Goal: Transaction & Acquisition: Purchase product/service

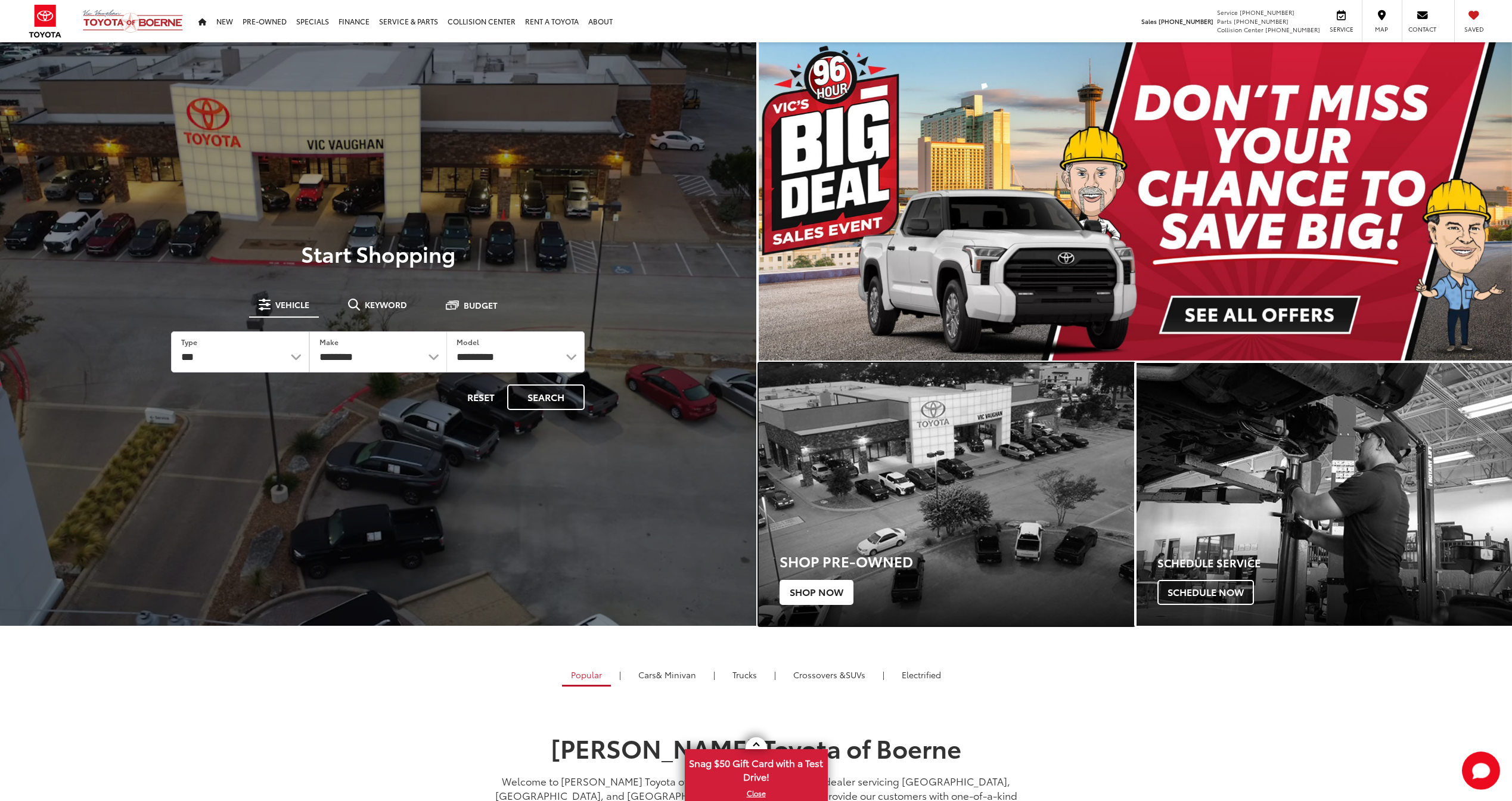
click at [822, 594] on span "Shop Now" at bounding box center [816, 592] width 74 height 25
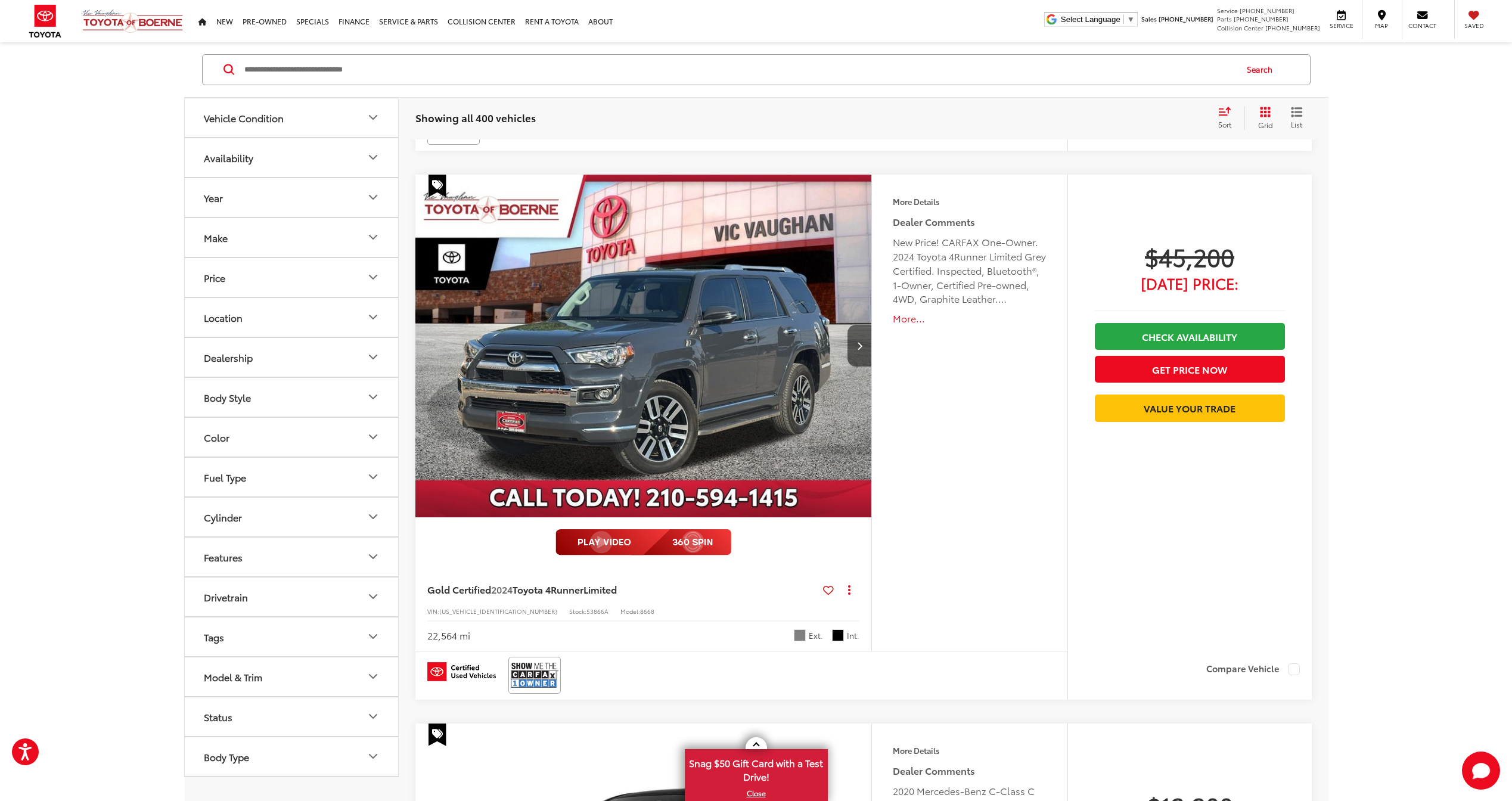
scroll to position [1278, 0]
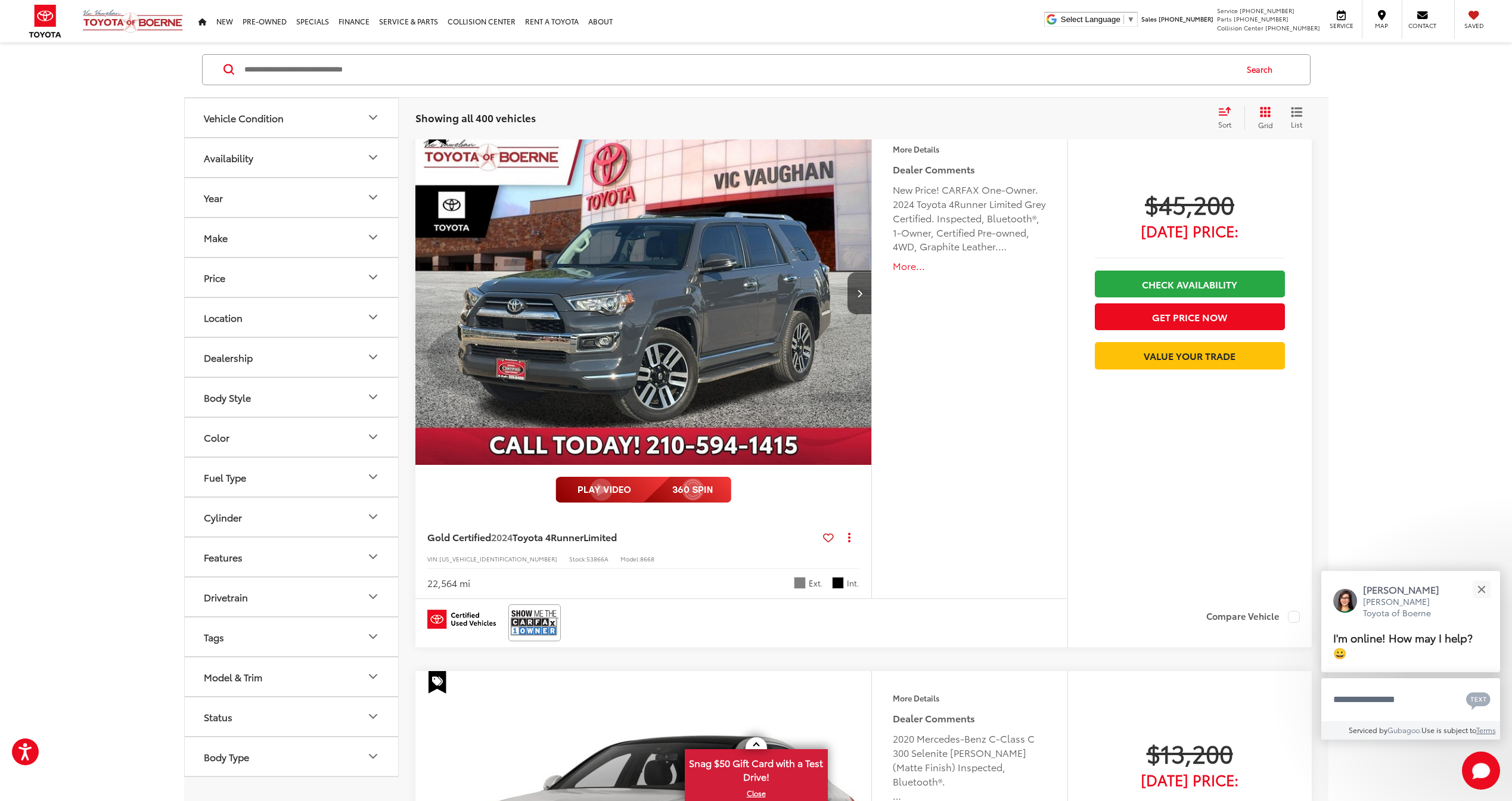
click at [1225, 118] on div "Sort" at bounding box center [1227, 117] width 32 height 24
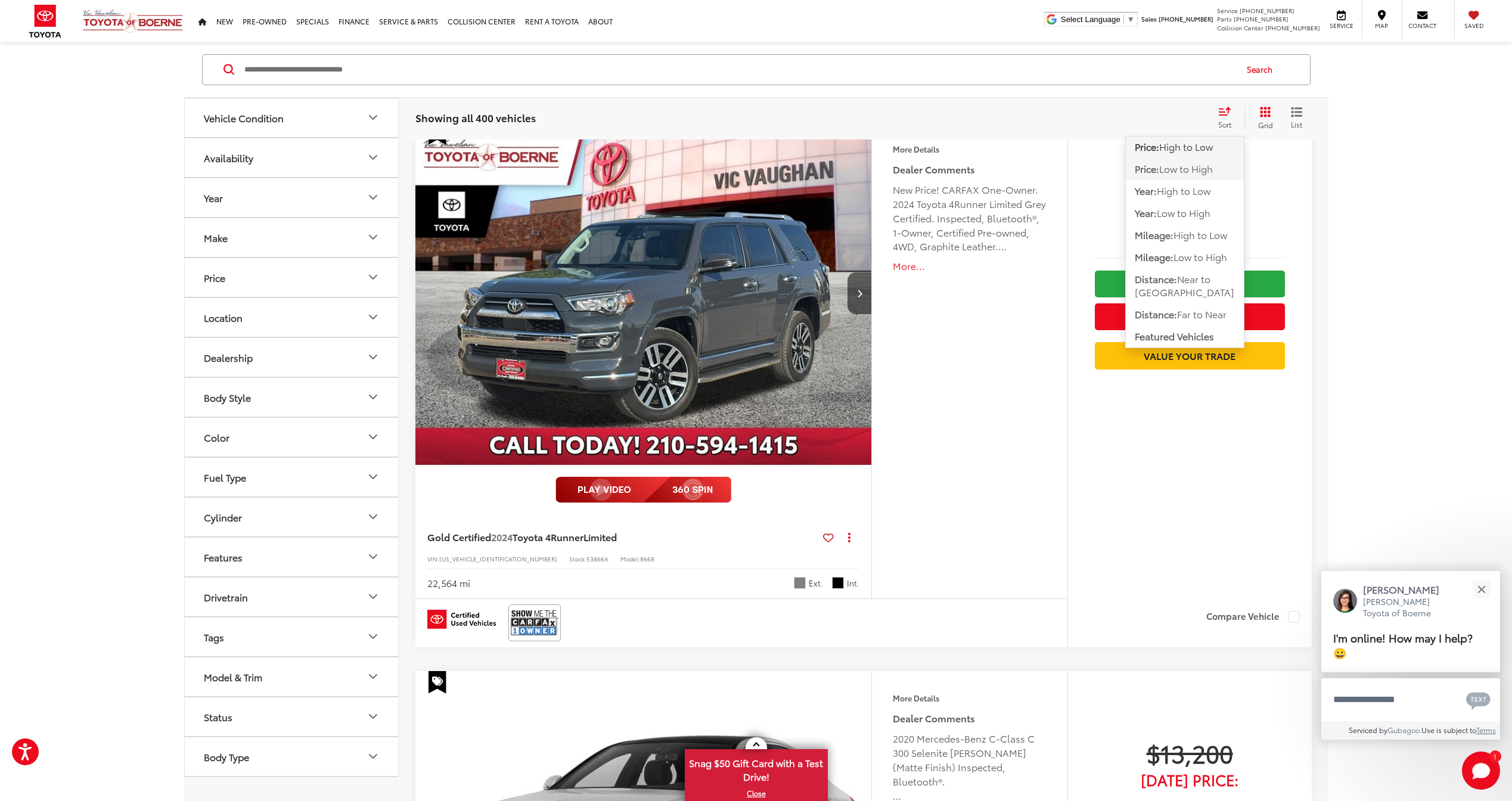
click at [1218, 168] on button "Price: Low to High" at bounding box center [1184, 169] width 118 height 21
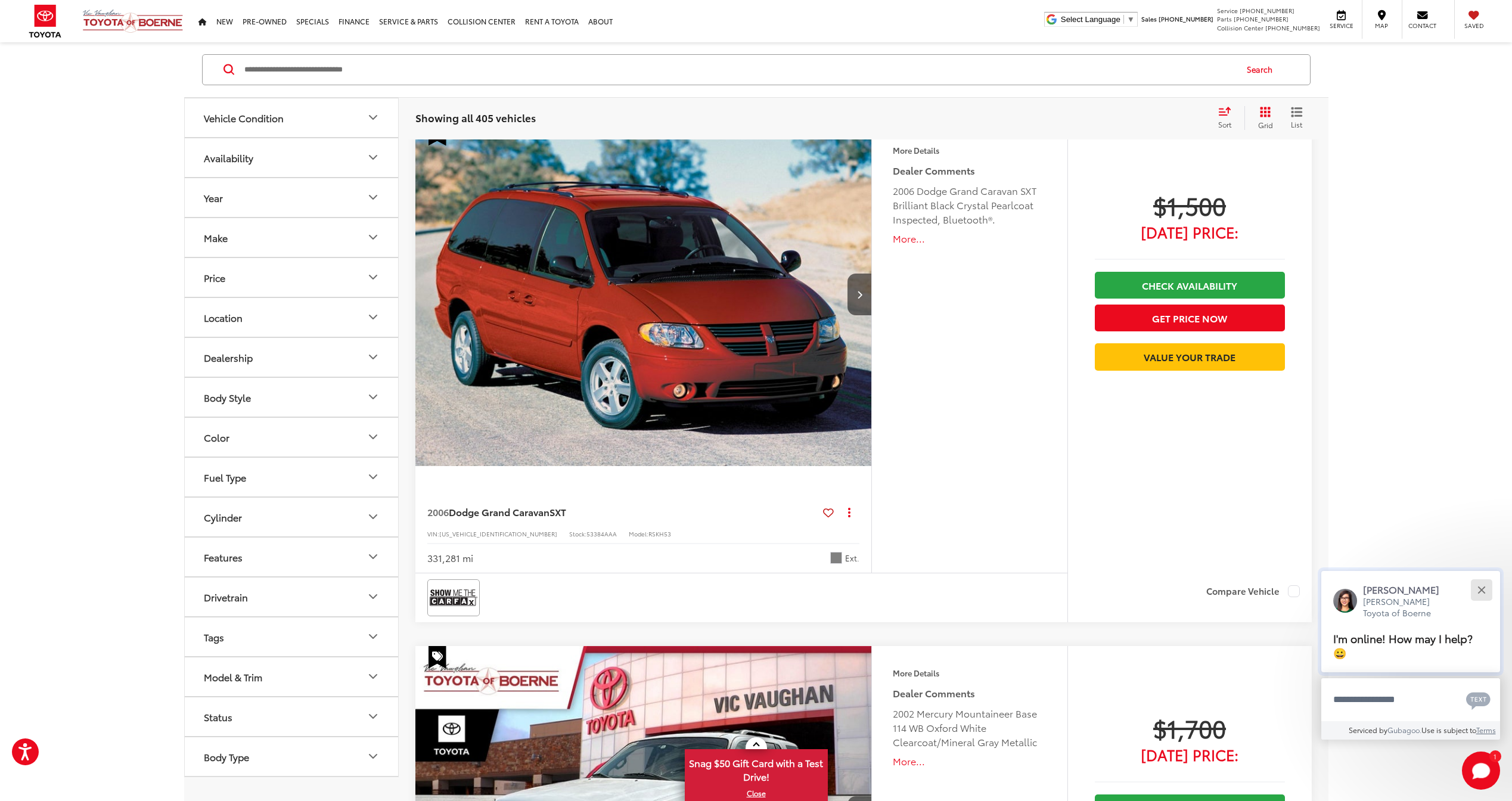
click at [1480, 597] on button "Close" at bounding box center [1481, 589] width 25 height 25
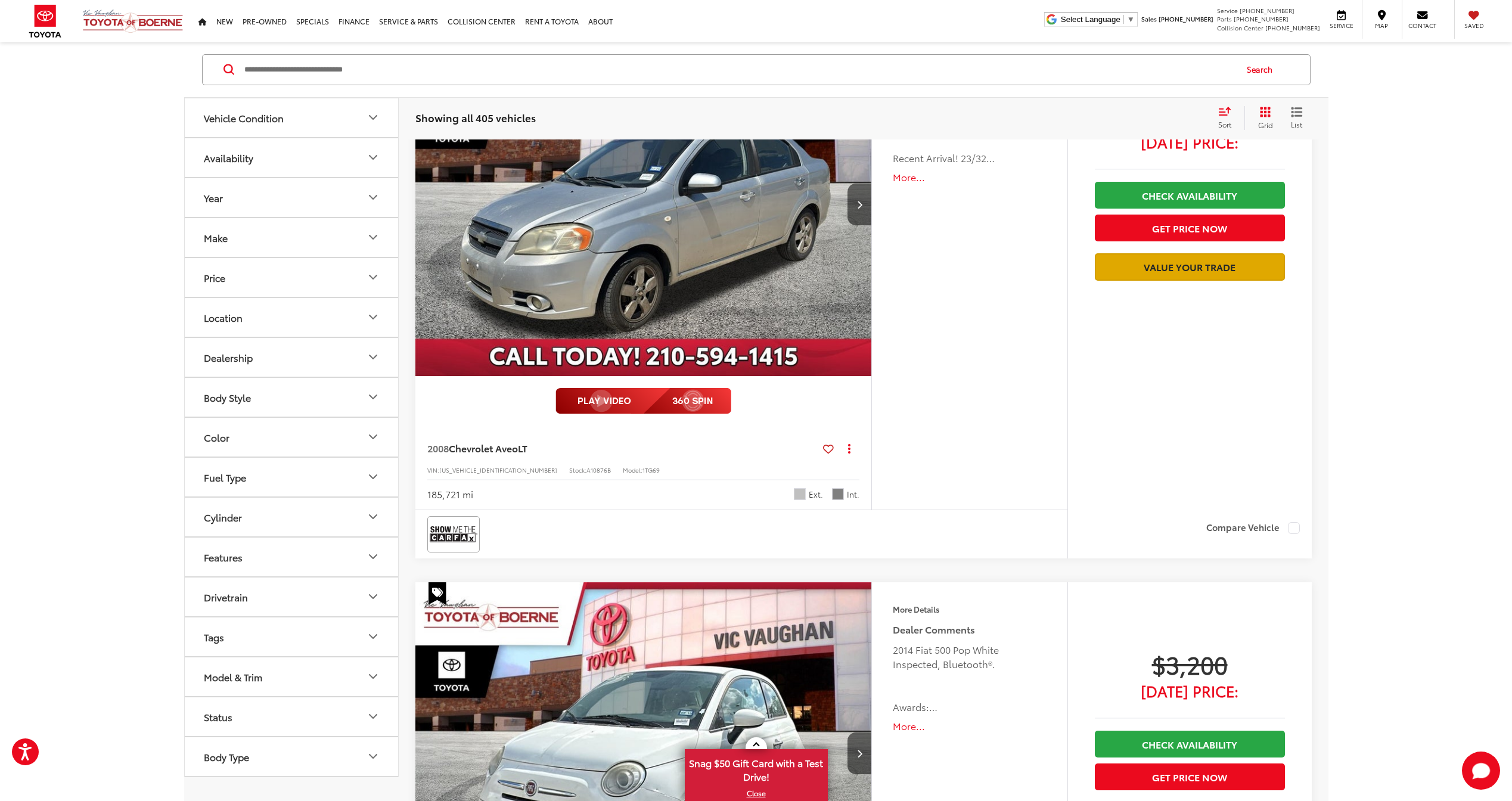
scroll to position [2208, 0]
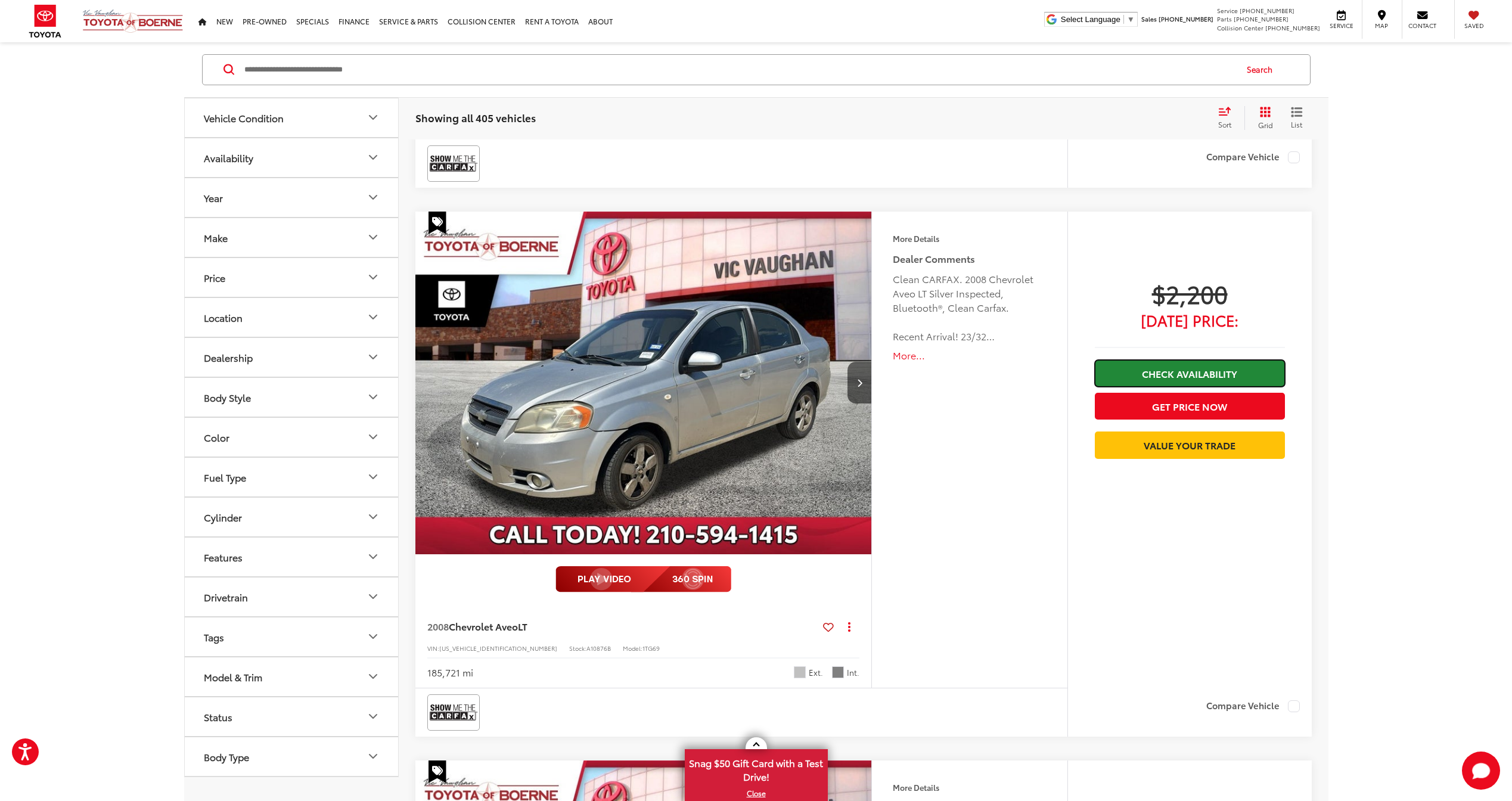
click at [1201, 371] on link "Check Availability" at bounding box center [1189, 373] width 190 height 27
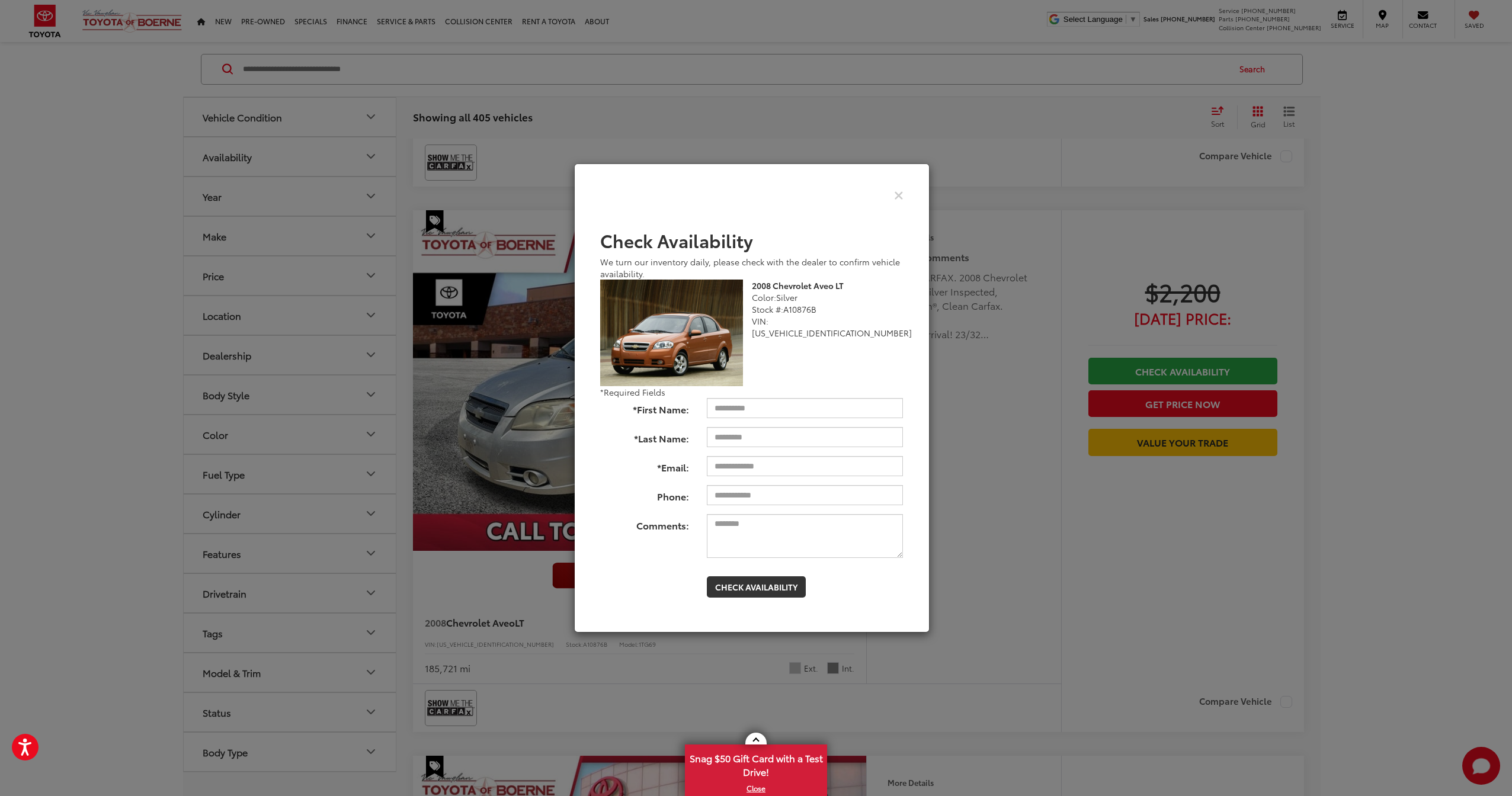
click at [907, 185] on div "Check Pricing and Availability" at bounding box center [752, 195] width 321 height 29
click at [897, 185] on div "Check Pricing and Availability" at bounding box center [752, 195] width 321 height 29
click at [895, 199] on icon "Close" at bounding box center [899, 194] width 10 height 12
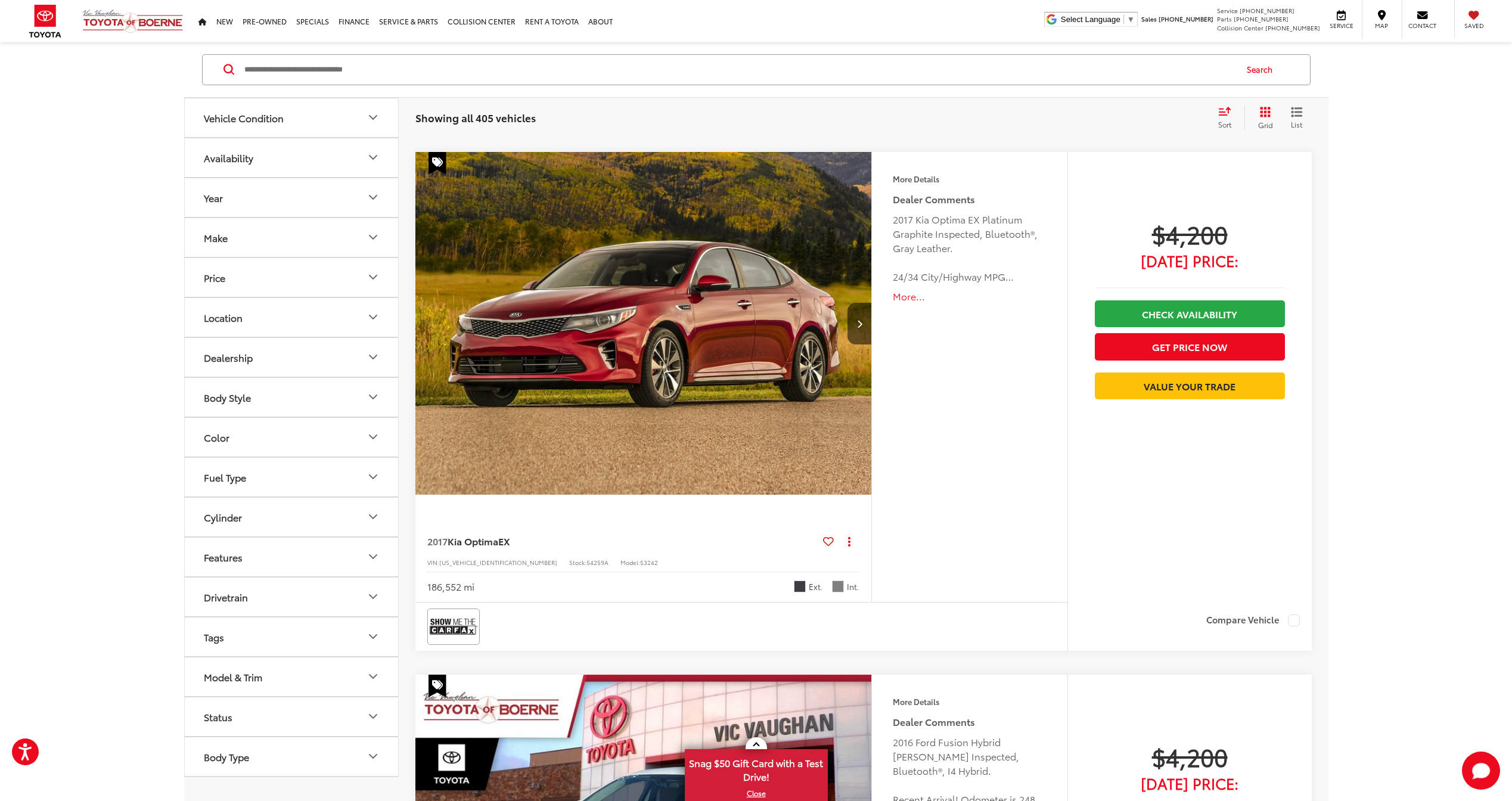
scroll to position [5370, 0]
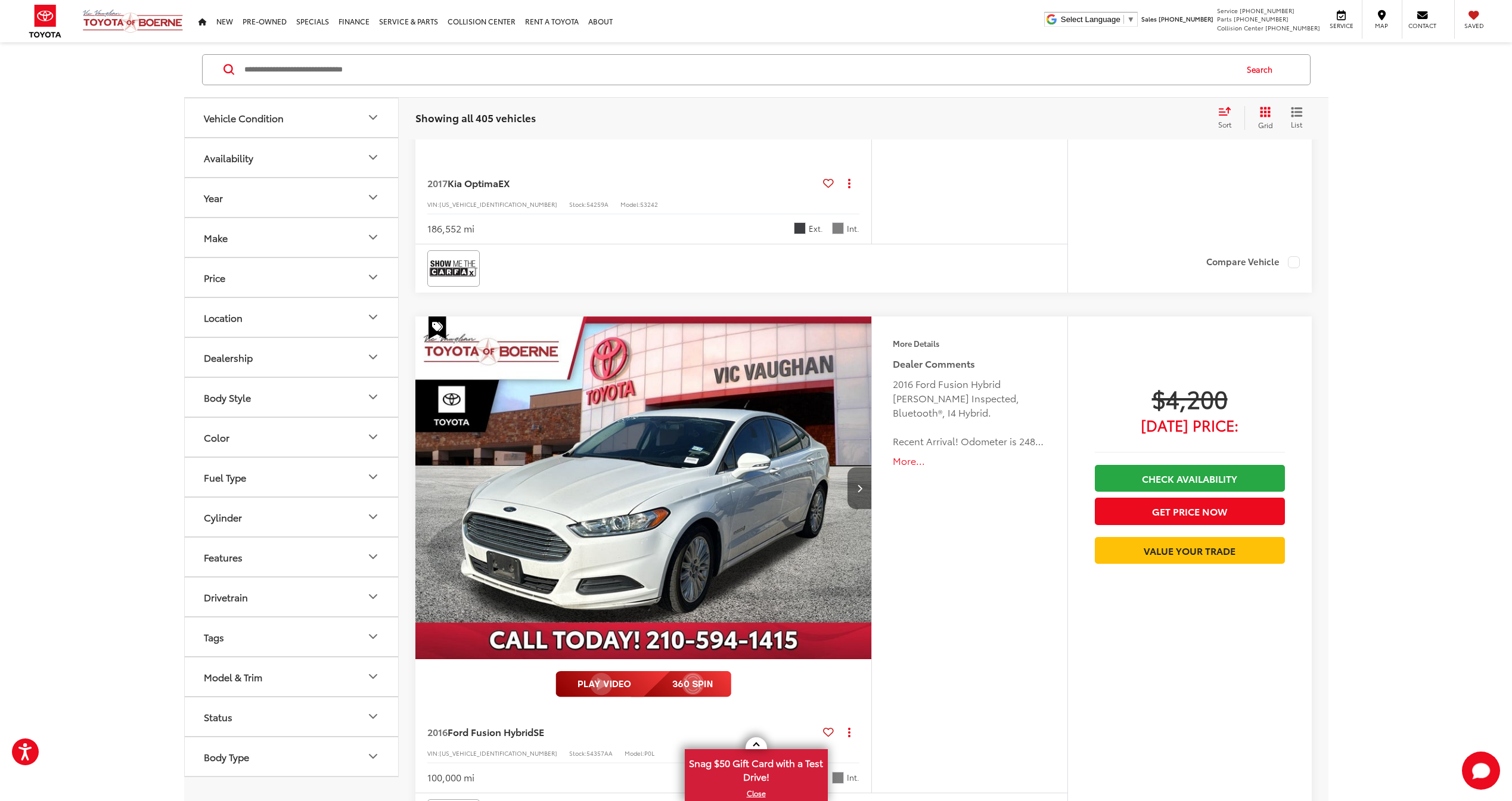
click at [864, 497] on button "Next image" at bounding box center [859, 488] width 24 height 42
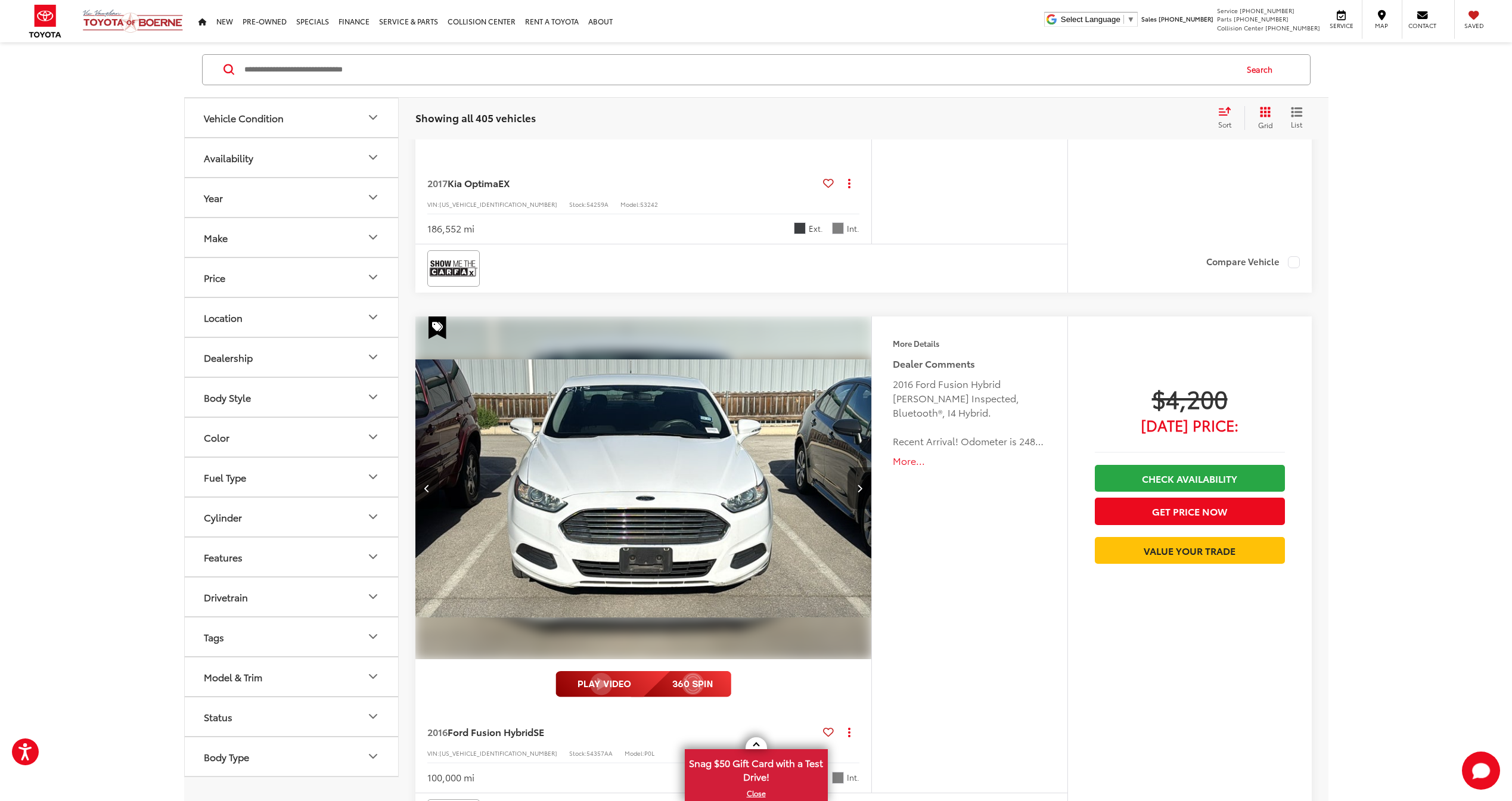
click at [864, 493] on button "Next image" at bounding box center [859, 488] width 24 height 42
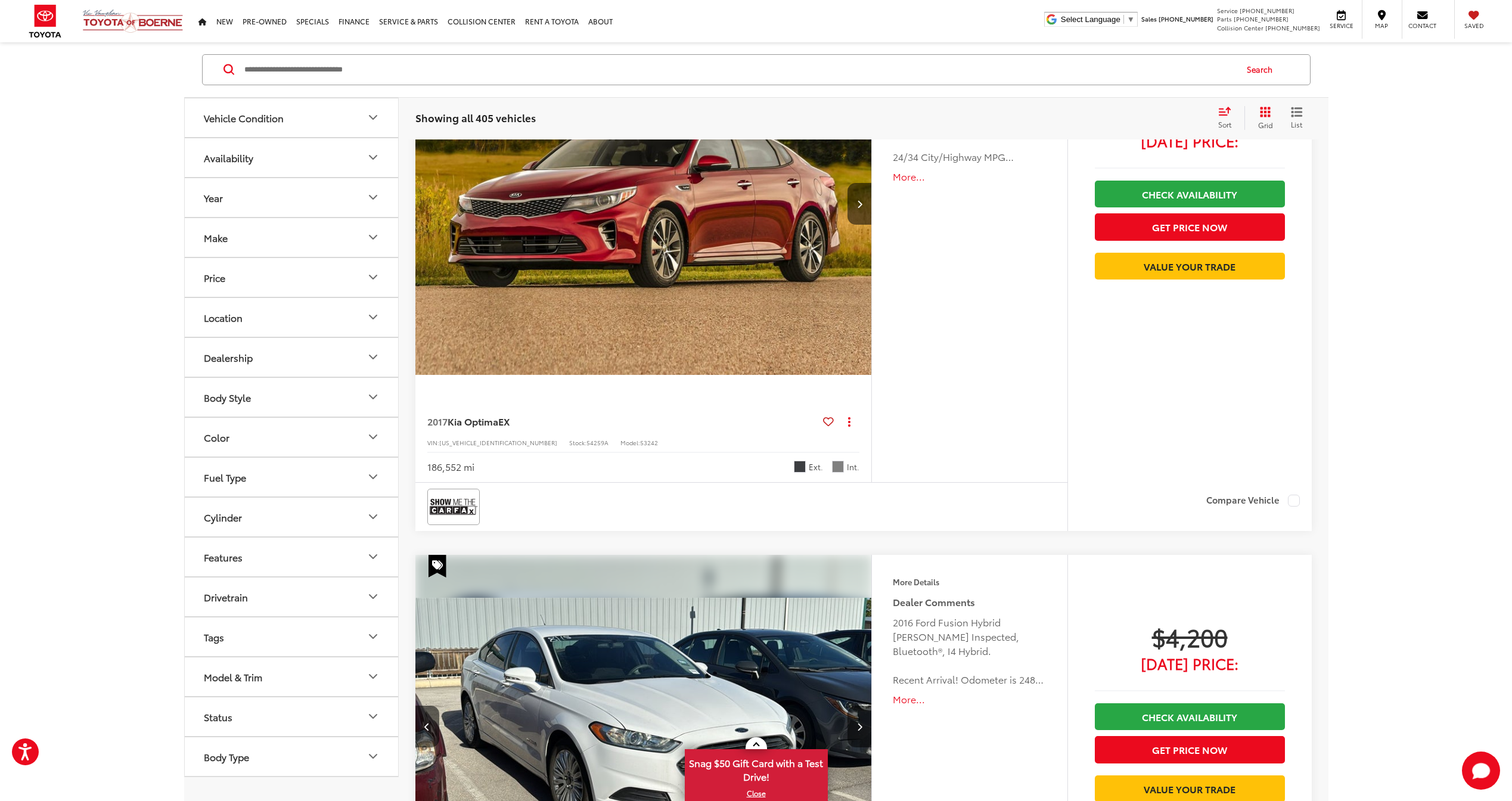
scroll to position [4834, 0]
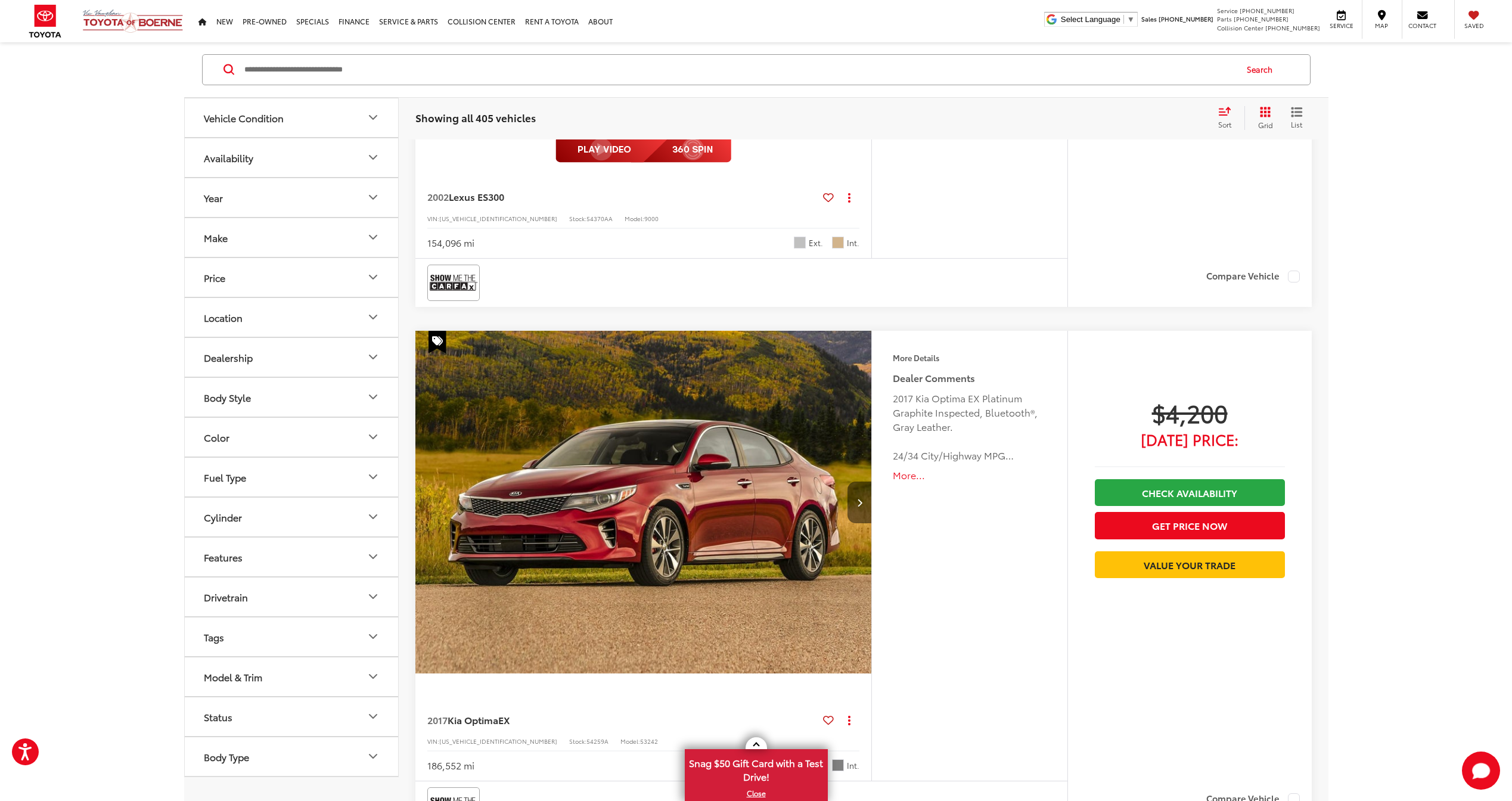
click at [863, 486] on button "Next image" at bounding box center [859, 502] width 24 height 42
click at [862, 491] on button "Next image" at bounding box center [859, 502] width 24 height 42
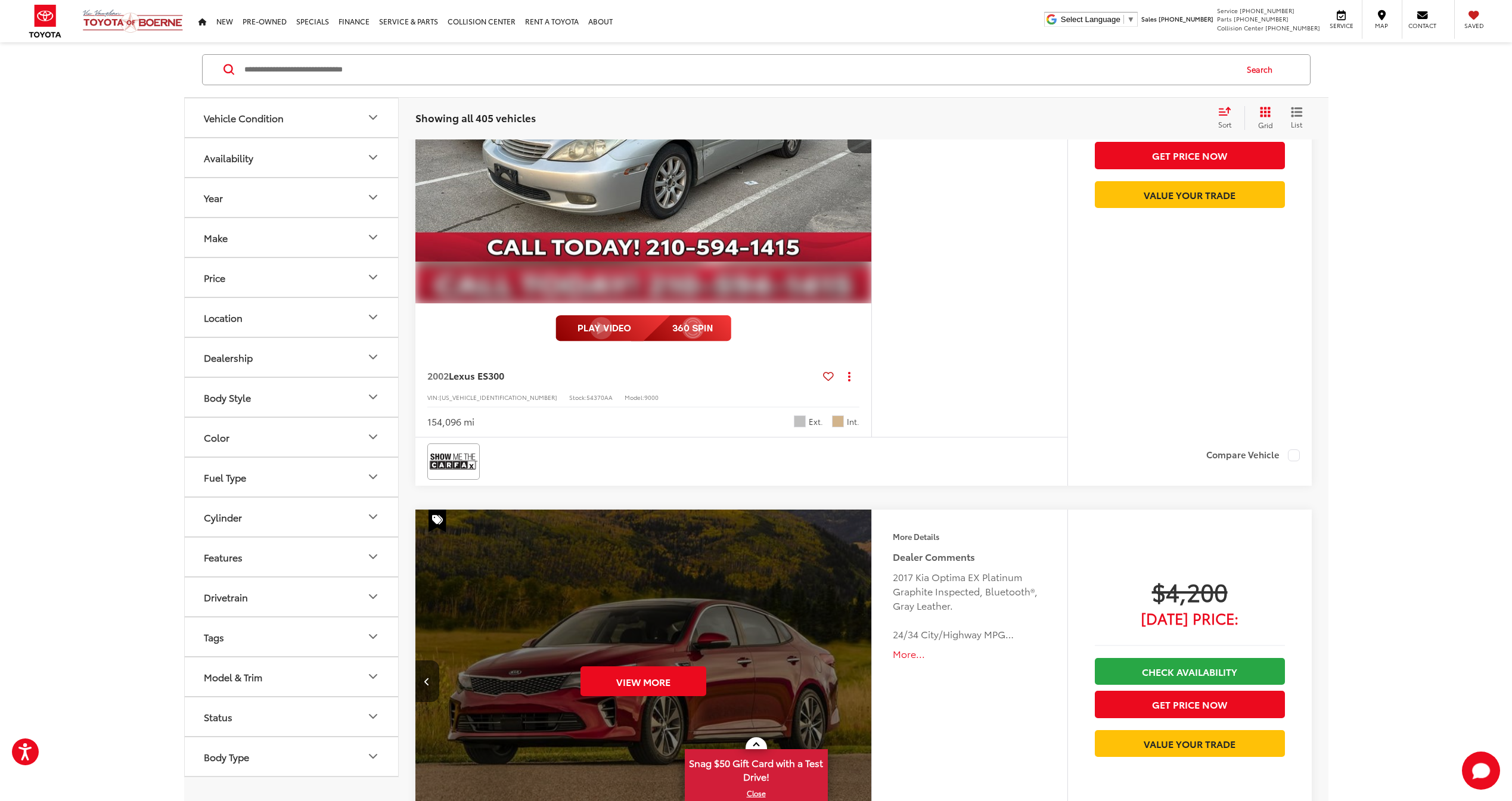
scroll to position [4416, 0]
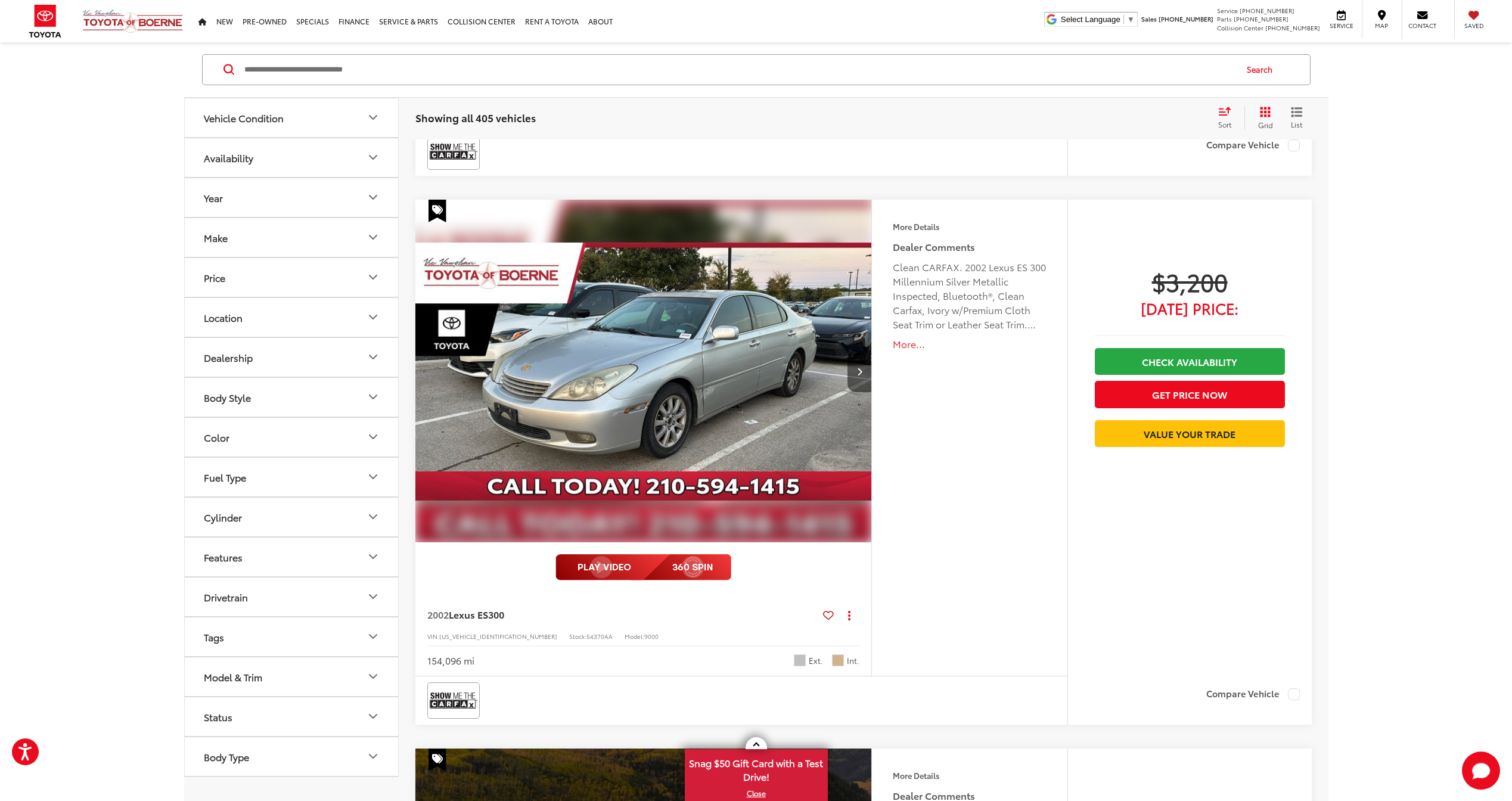
click at [852, 382] on button "Next image" at bounding box center [859, 371] width 24 height 42
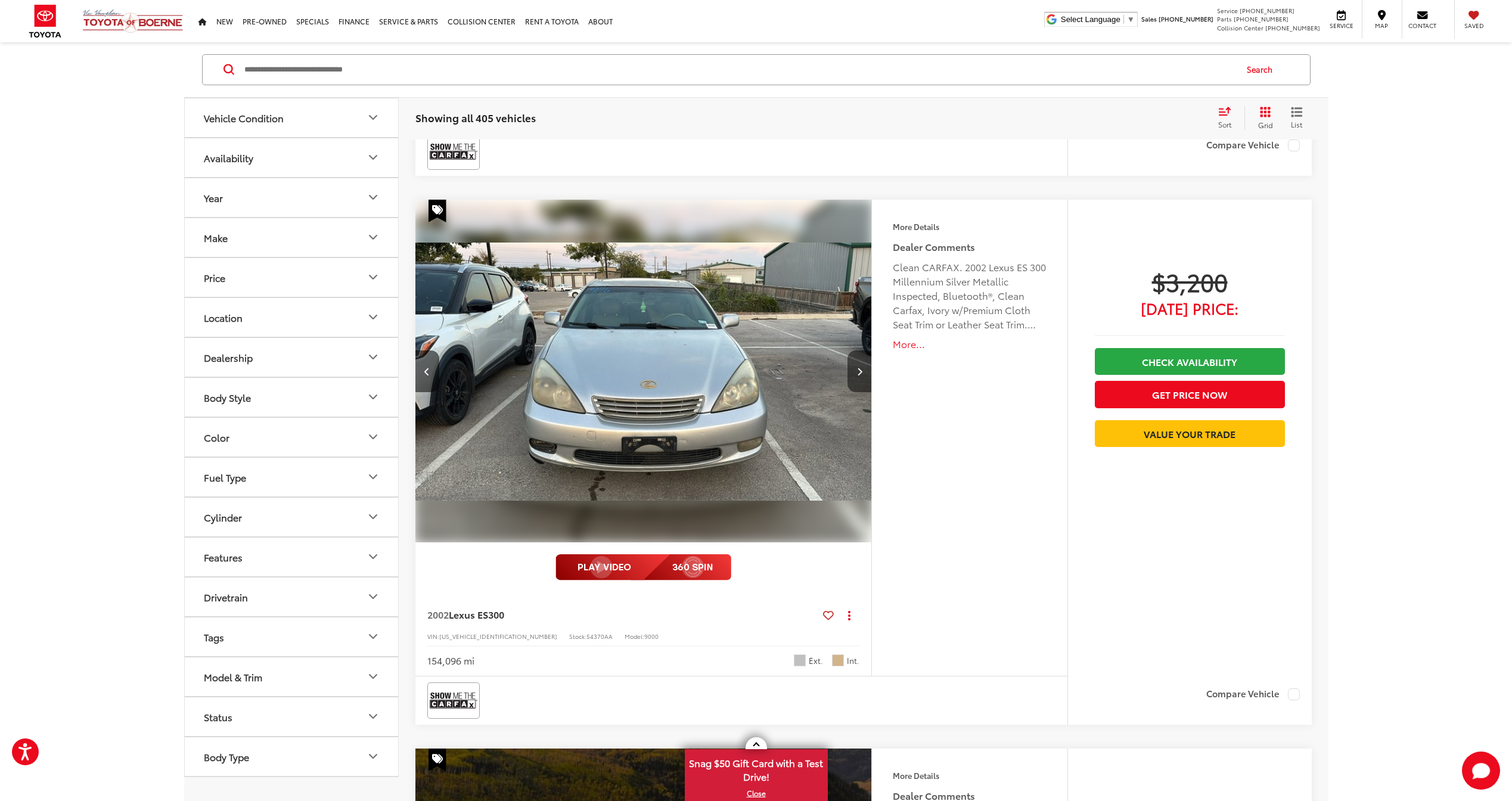
click at [852, 382] on button "Next image" at bounding box center [859, 371] width 24 height 42
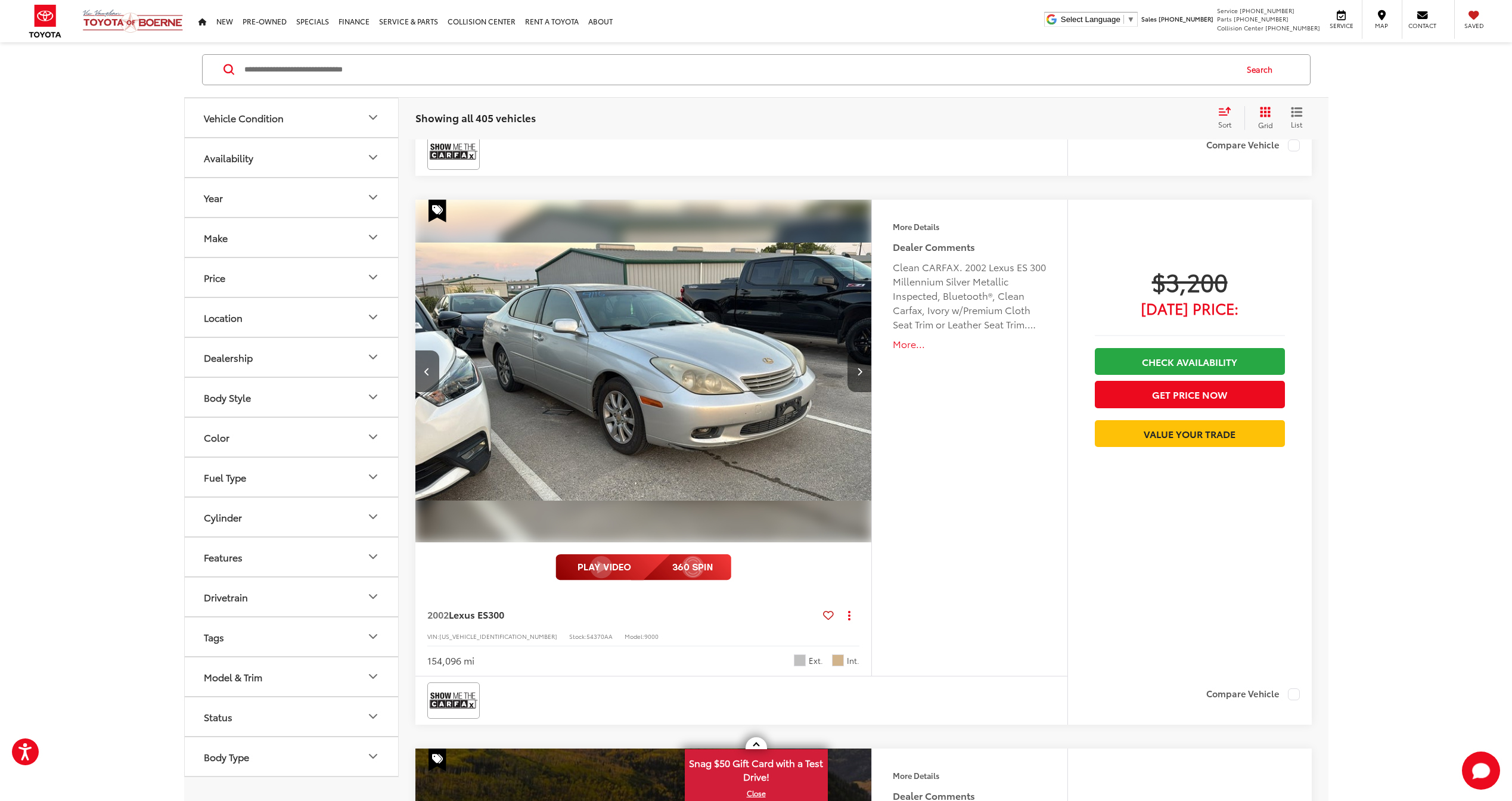
click at [852, 382] on button "Next image" at bounding box center [859, 371] width 24 height 42
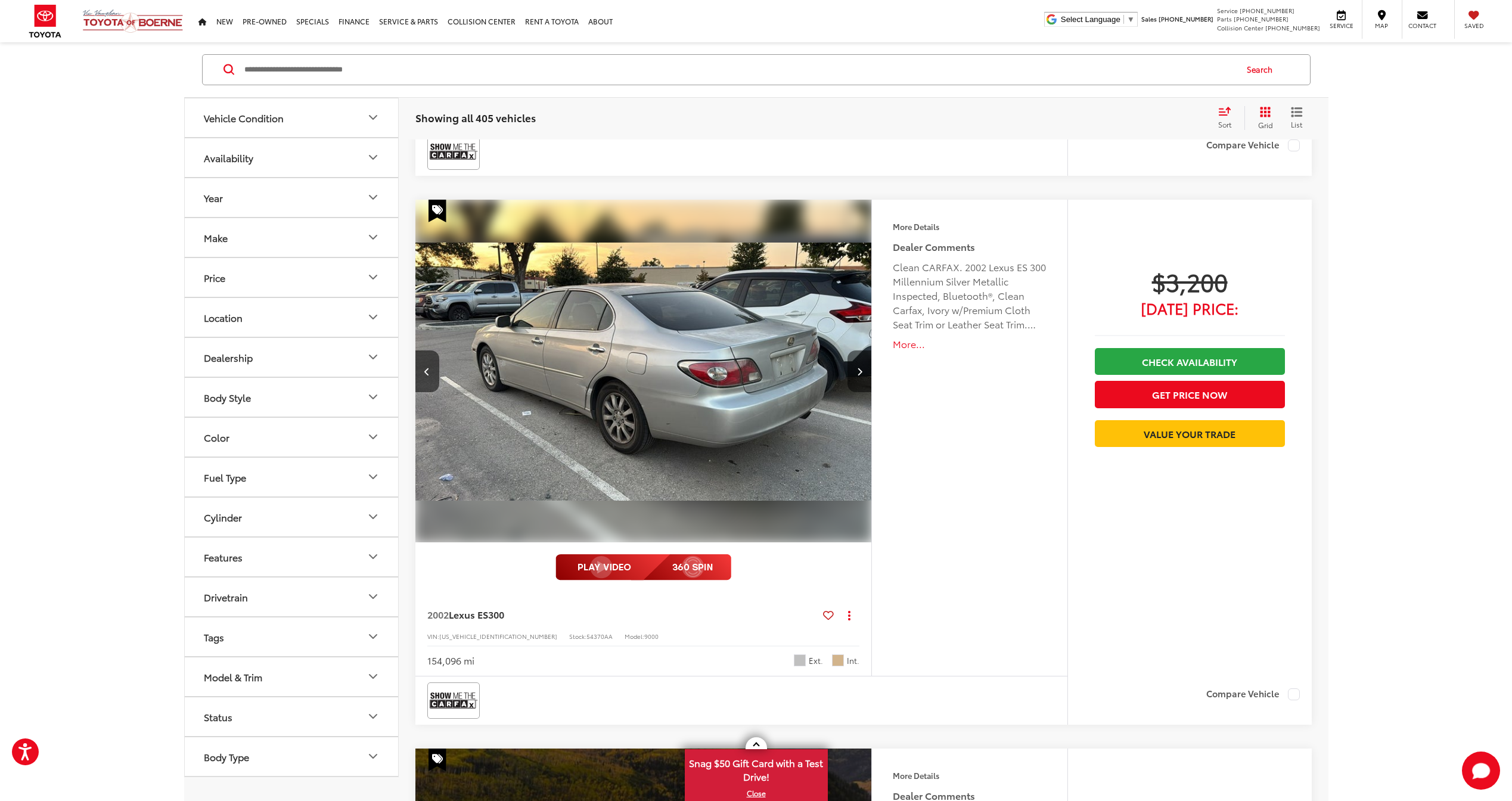
click at [860, 375] on button "Next image" at bounding box center [859, 371] width 24 height 42
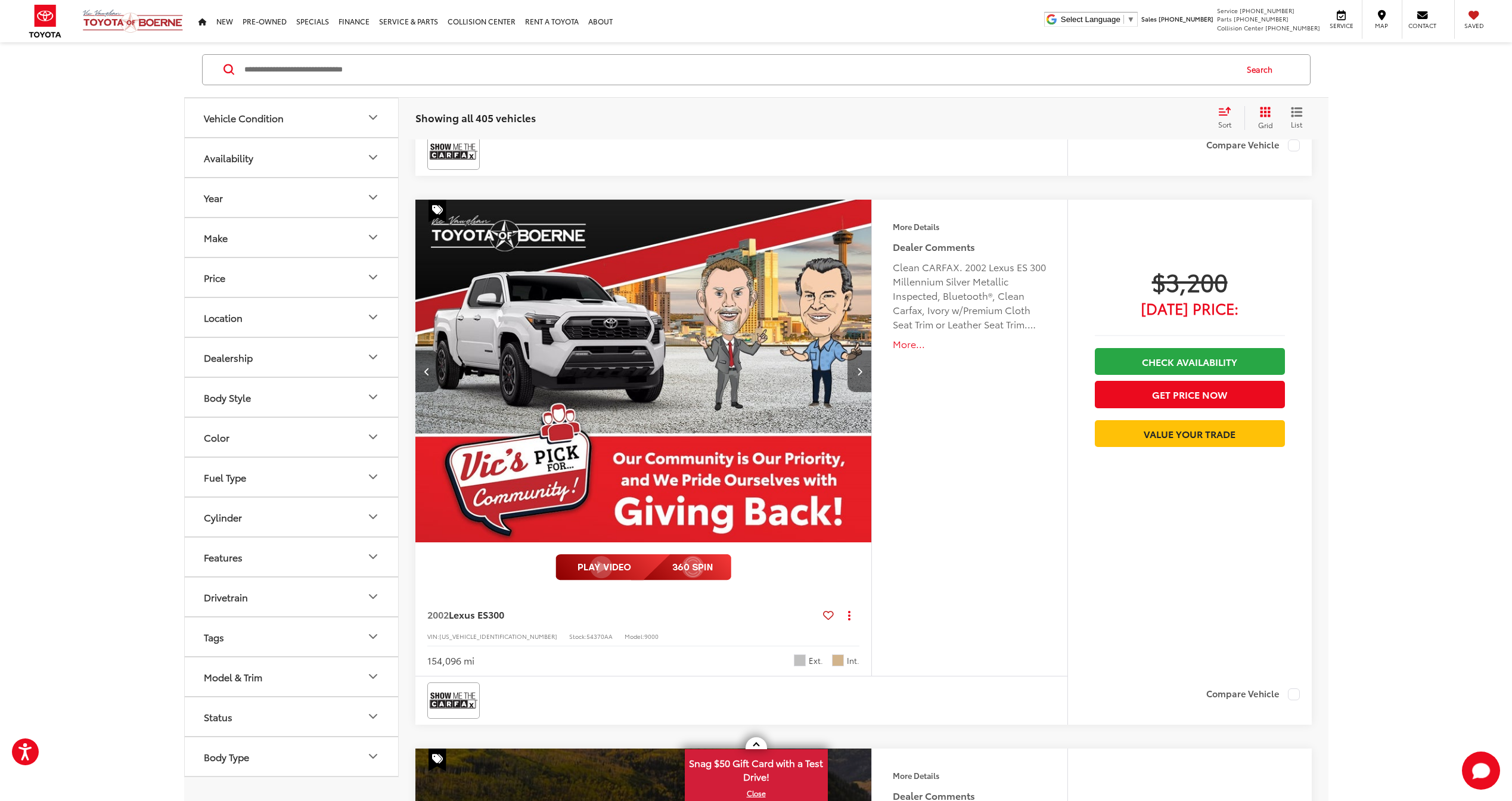
click at [860, 371] on icon "Next image" at bounding box center [860, 371] width 6 height 8
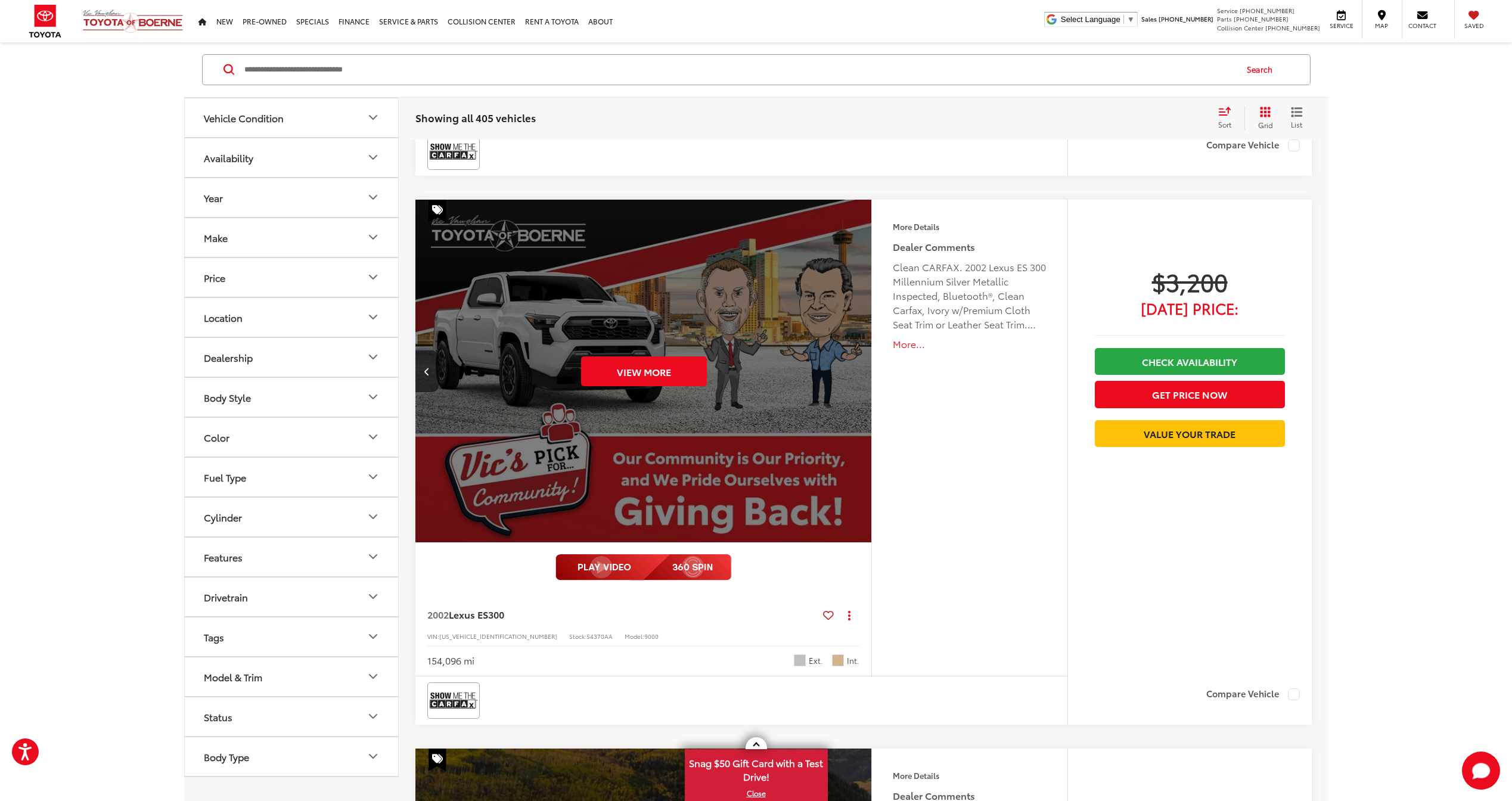
click at [860, 371] on div "View More" at bounding box center [644, 372] width 458 height 344
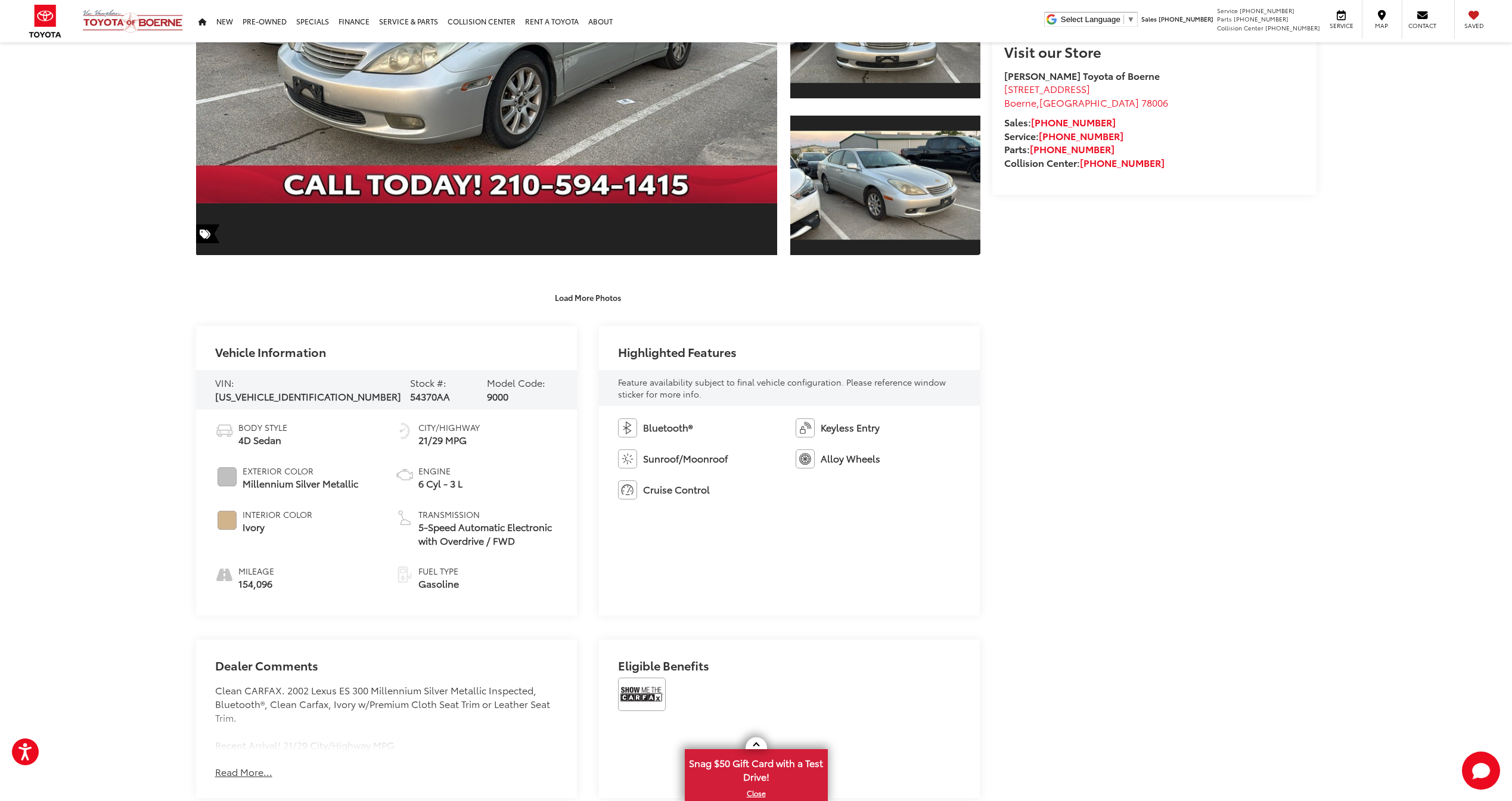
scroll to position [417, 0]
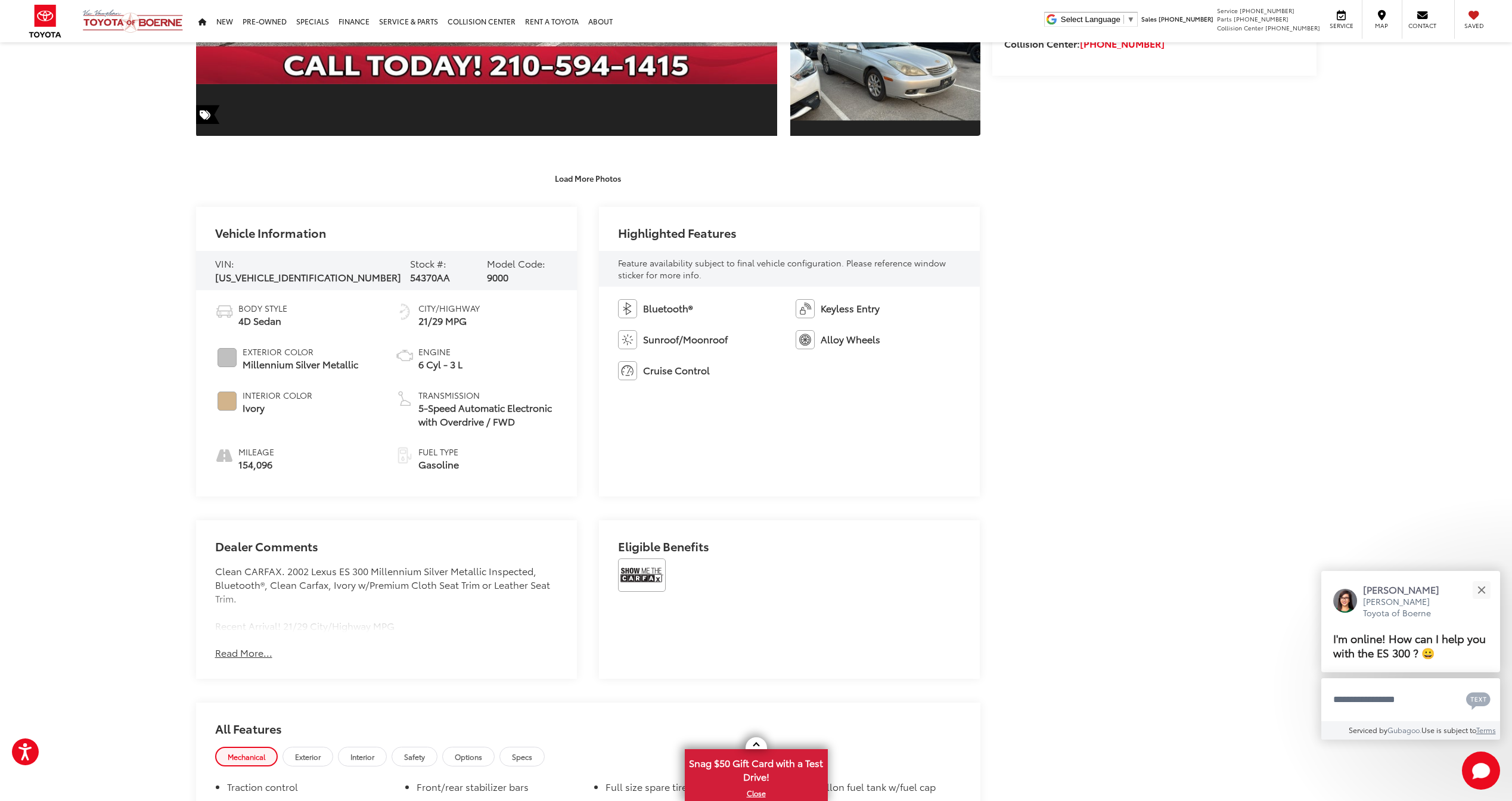
click at [263, 646] on button "Read More..." at bounding box center [244, 653] width 57 height 14
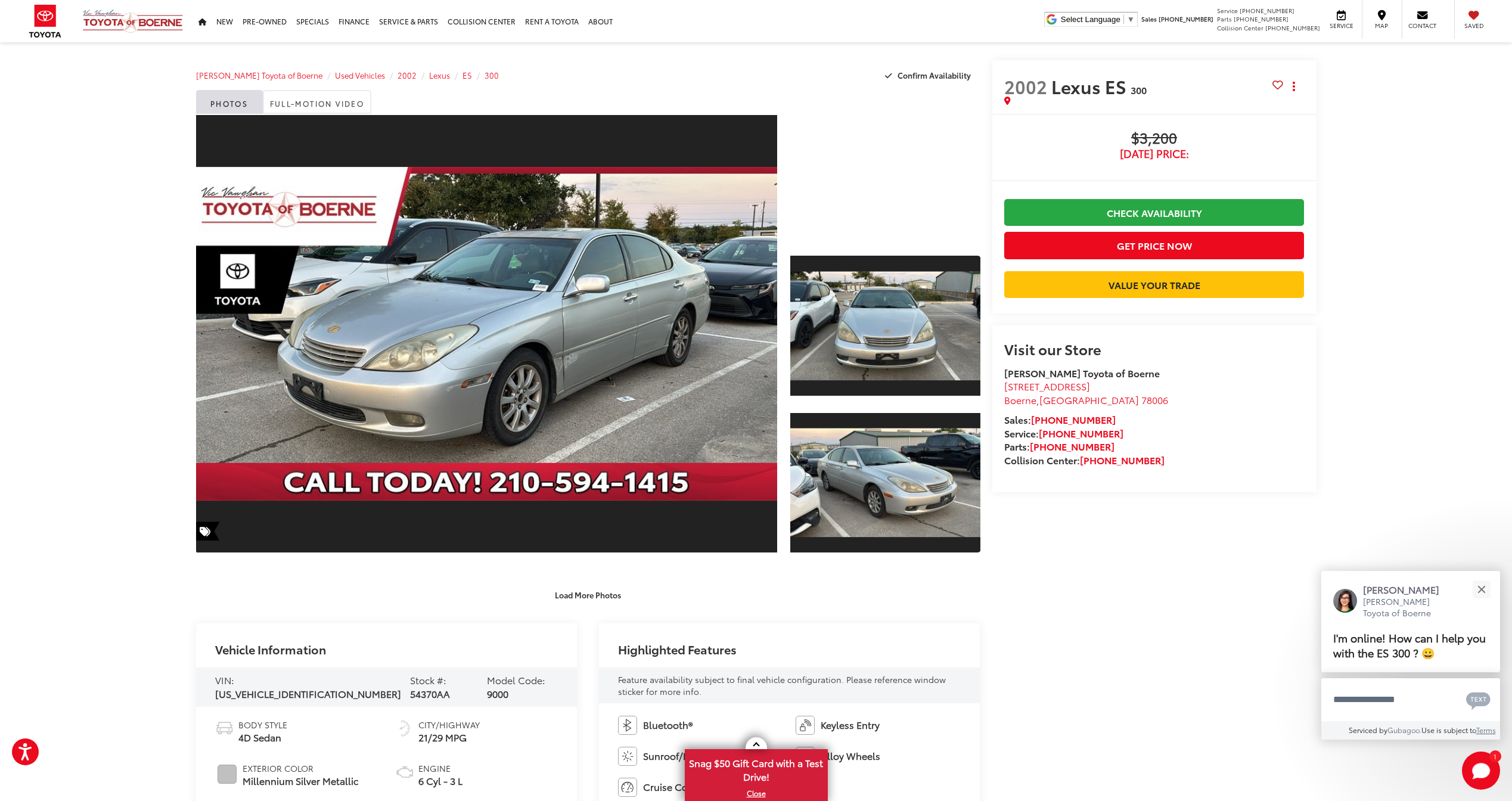
scroll to position [0, 0]
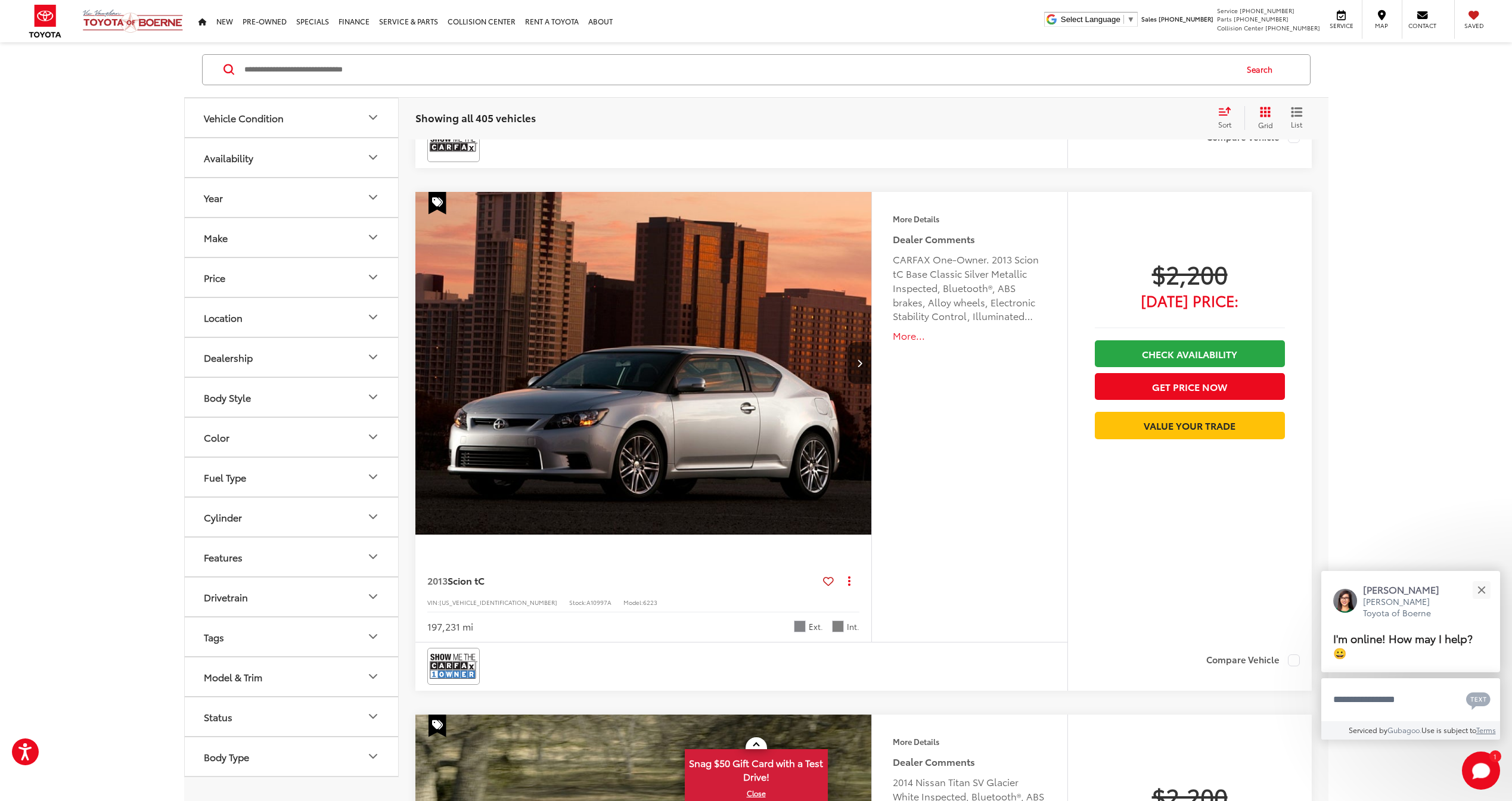
scroll to position [1133, 0]
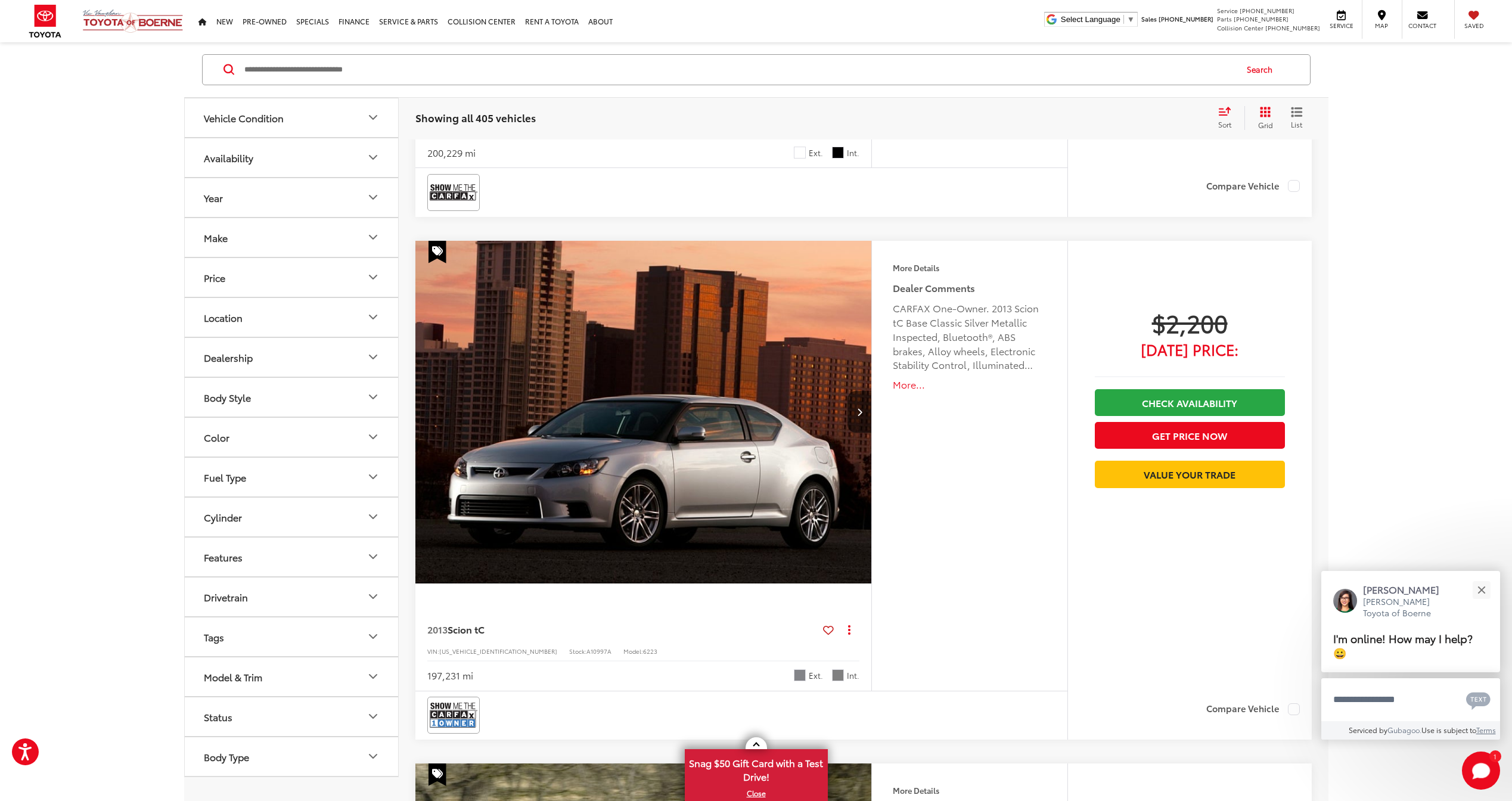
click at [909, 526] on div "More Details Comments Dealer Comments CARFAX One-Owner. 2013 Scion tC Base Clas…" at bounding box center [969, 466] width 196 height 450
click at [783, 319] on img "2013 Scion tC Base 0" at bounding box center [644, 413] width 458 height 344
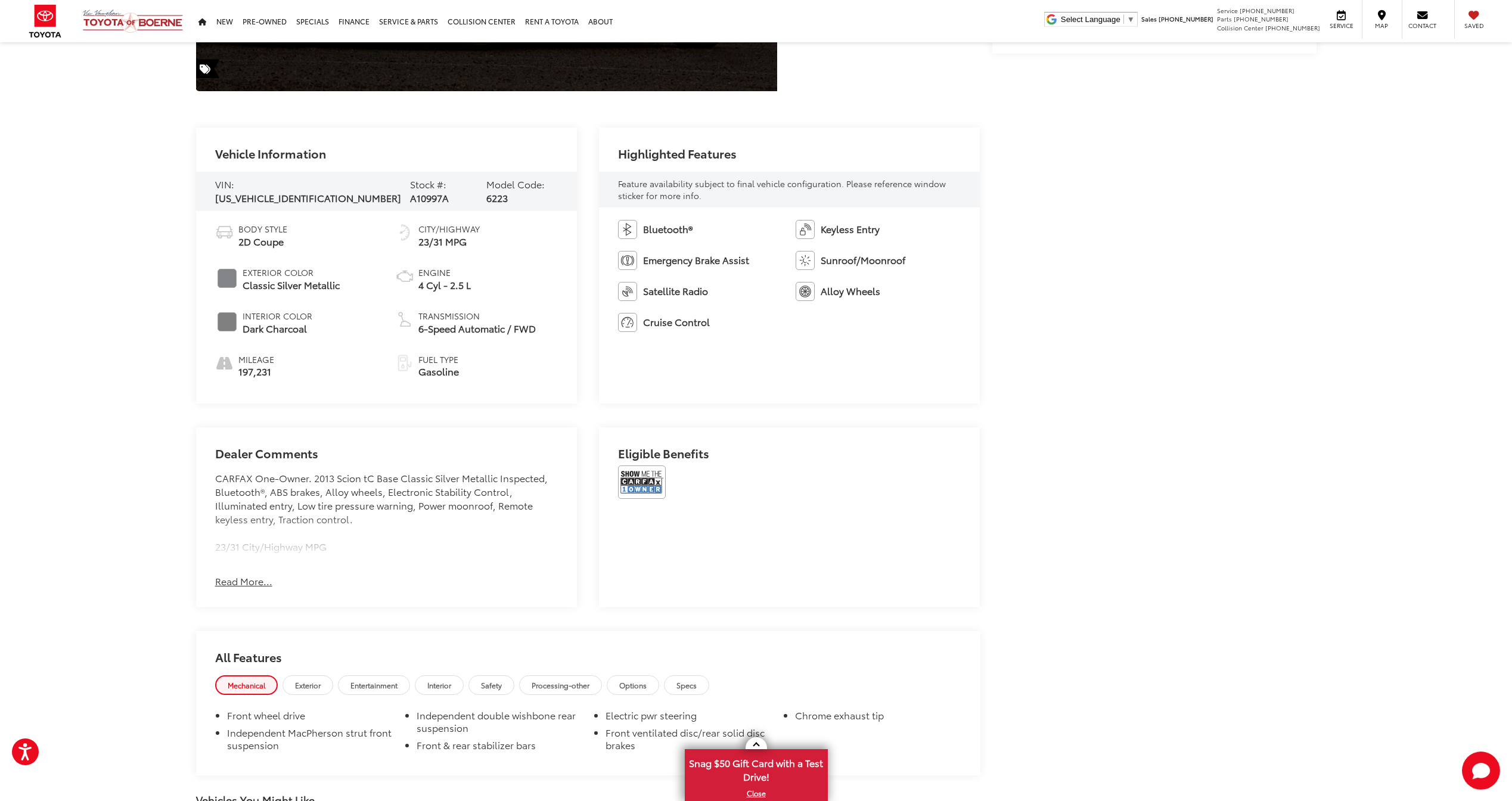
scroll to position [476, 0]
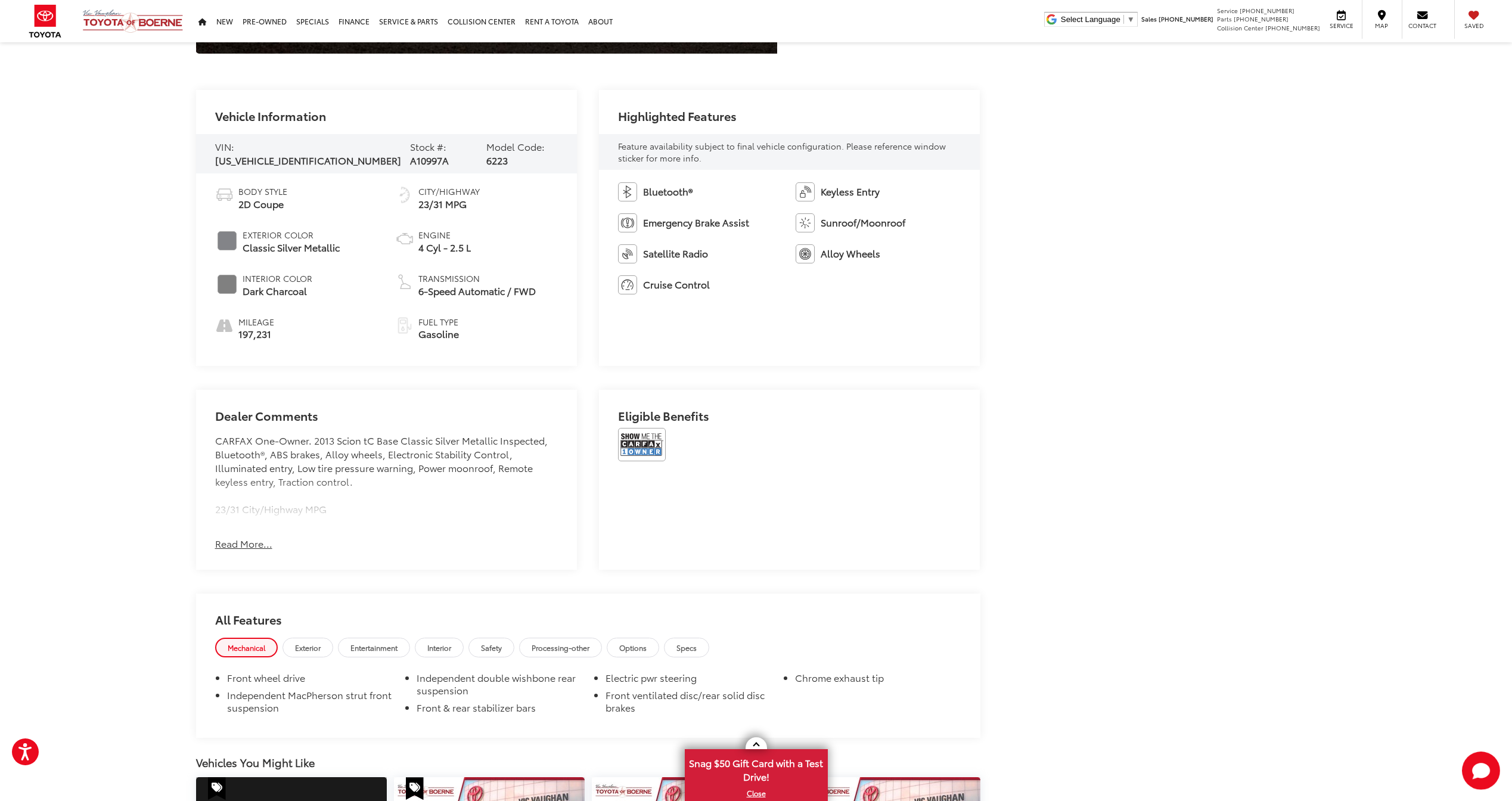
click at [216, 559] on div "Dealer Comments CARFAX One-Owner. 2013 Scion tC Base Classic Silver Metallic In…" at bounding box center [387, 480] width 382 height 180
click at [223, 552] on div "Dealer Comments CARFAX One-Owner. 2013 Scion tC Base Classic Silver Metallic In…" at bounding box center [387, 480] width 382 height 180
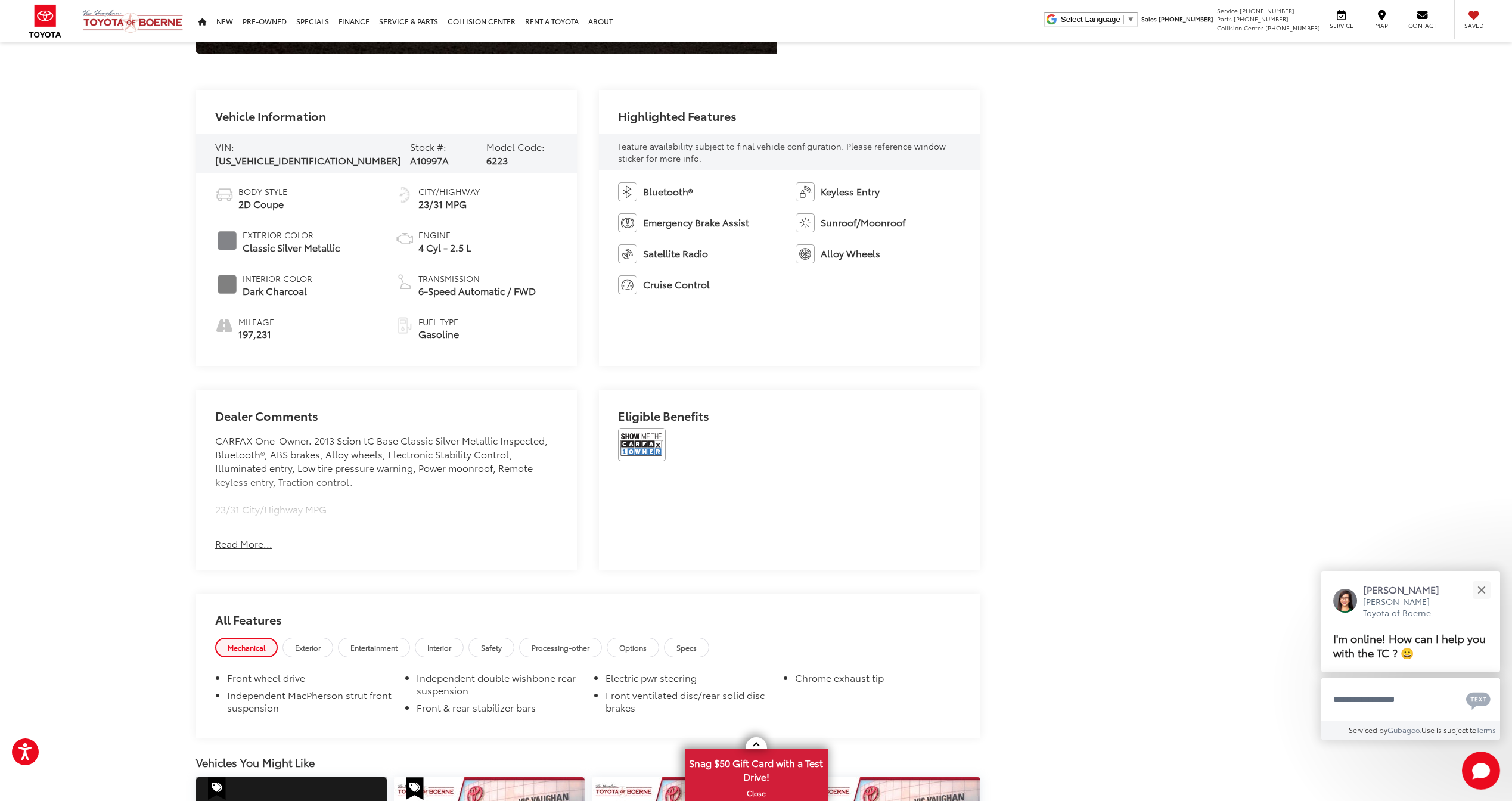
click at [232, 551] on div "Dealer Comments CARFAX One-Owner. 2013 Scion tC Base Classic Silver Metallic In…" at bounding box center [387, 480] width 382 height 180
click at [242, 547] on button "Read More..." at bounding box center [244, 543] width 57 height 14
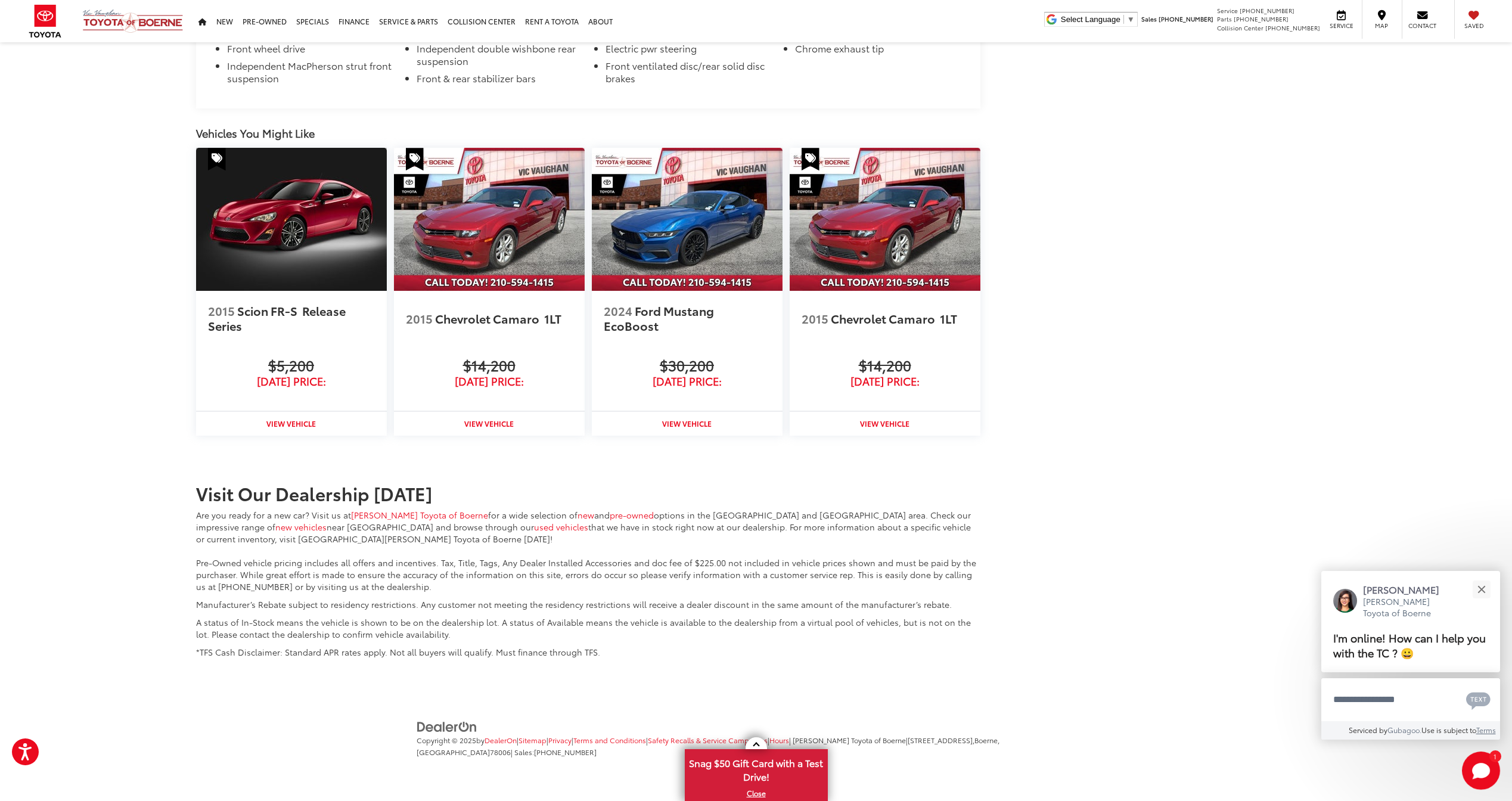
scroll to position [991, 0]
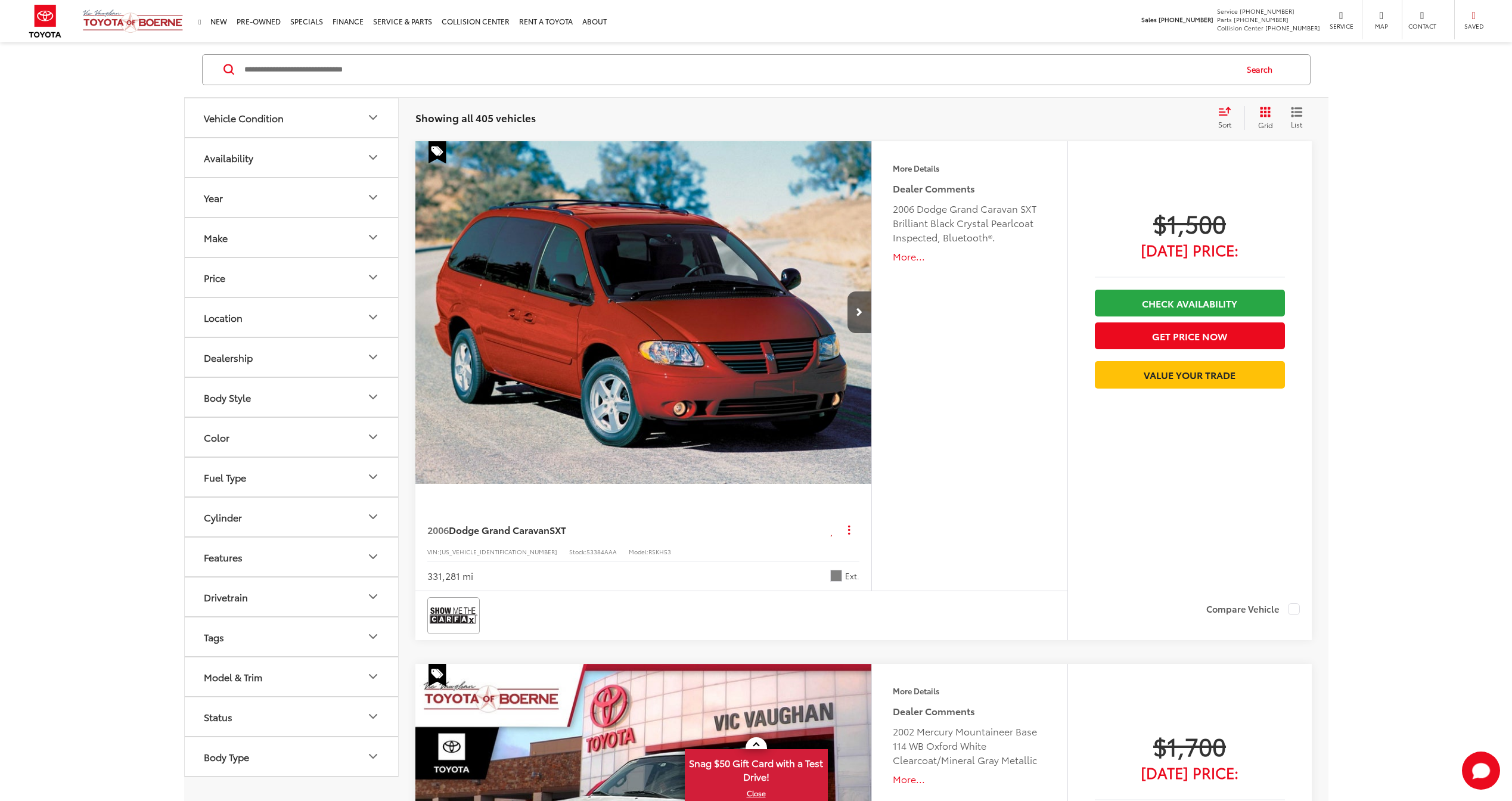
scroll to position [435, 0]
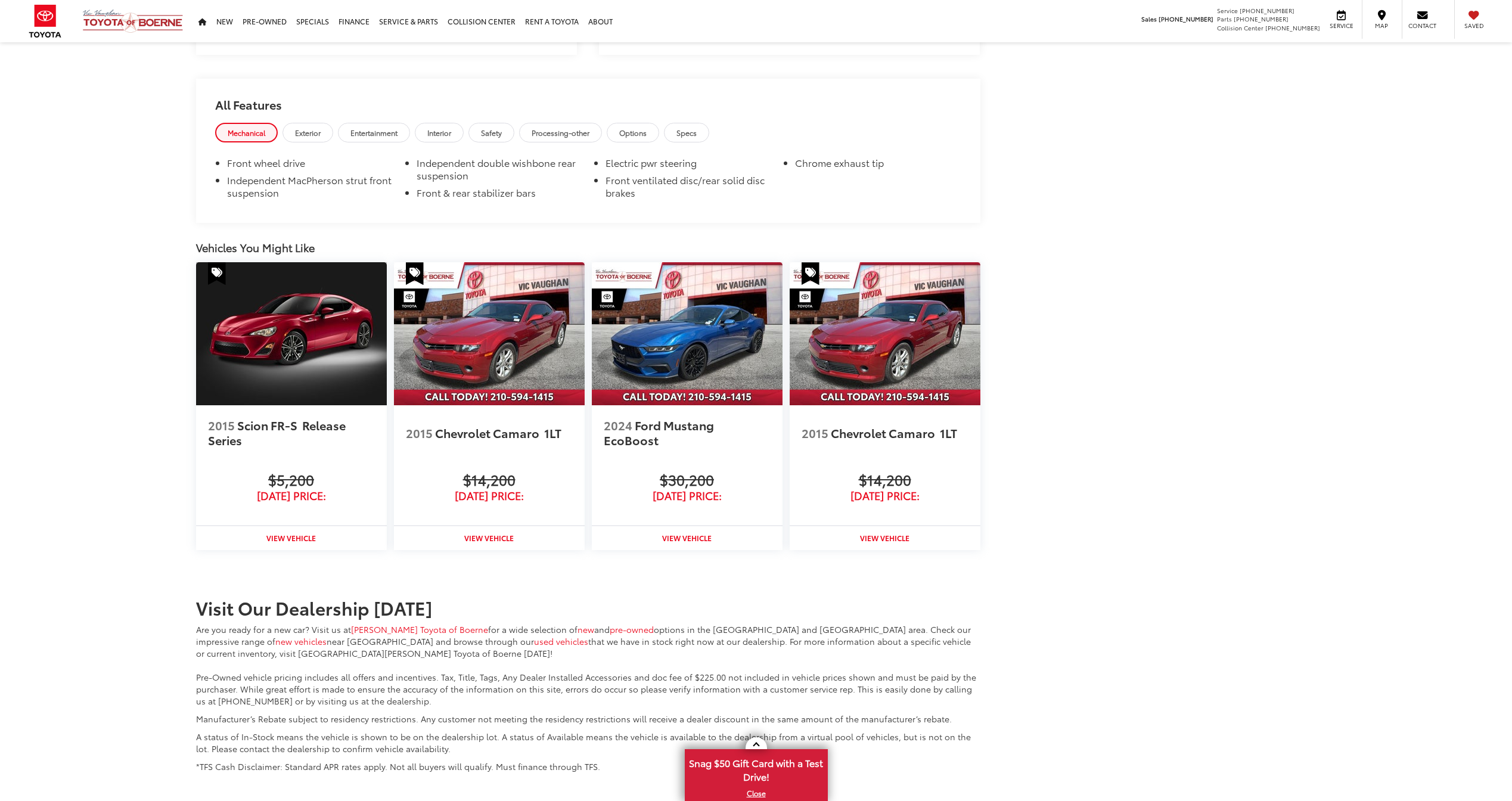
scroll to position [1012, 0]
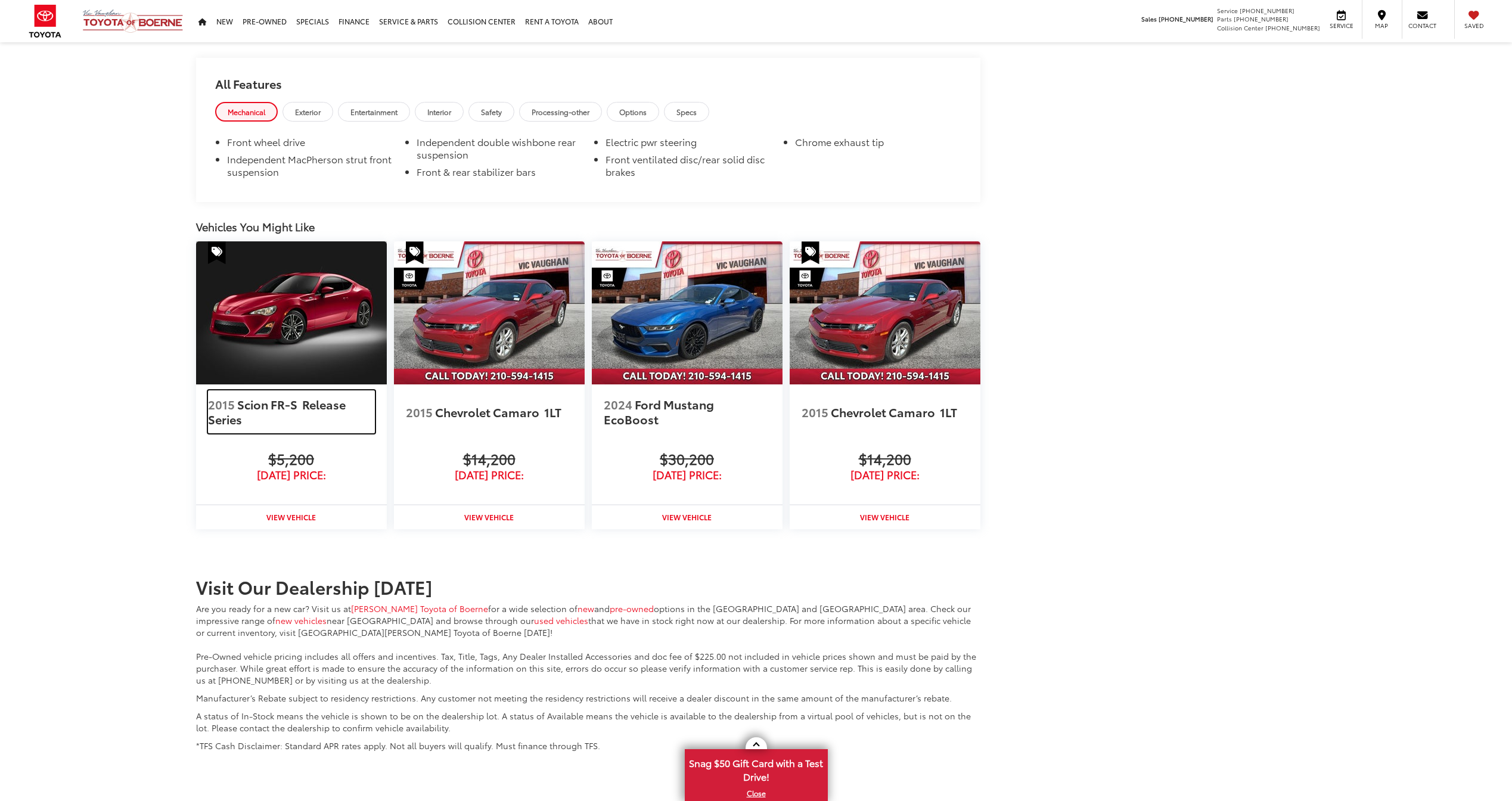
click at [289, 402] on span "Scion FR-S" at bounding box center [268, 404] width 63 height 16
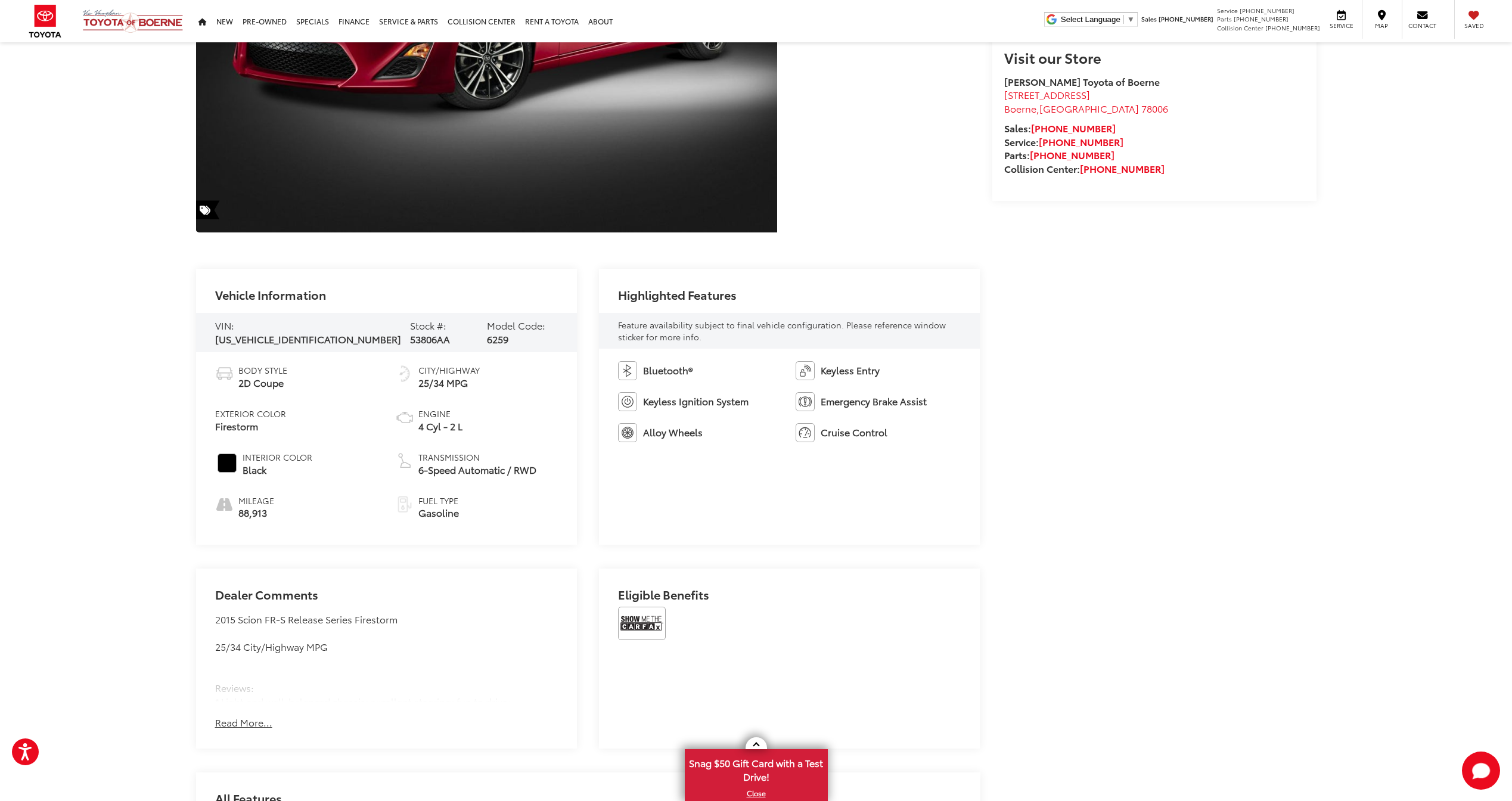
scroll to position [536, 0]
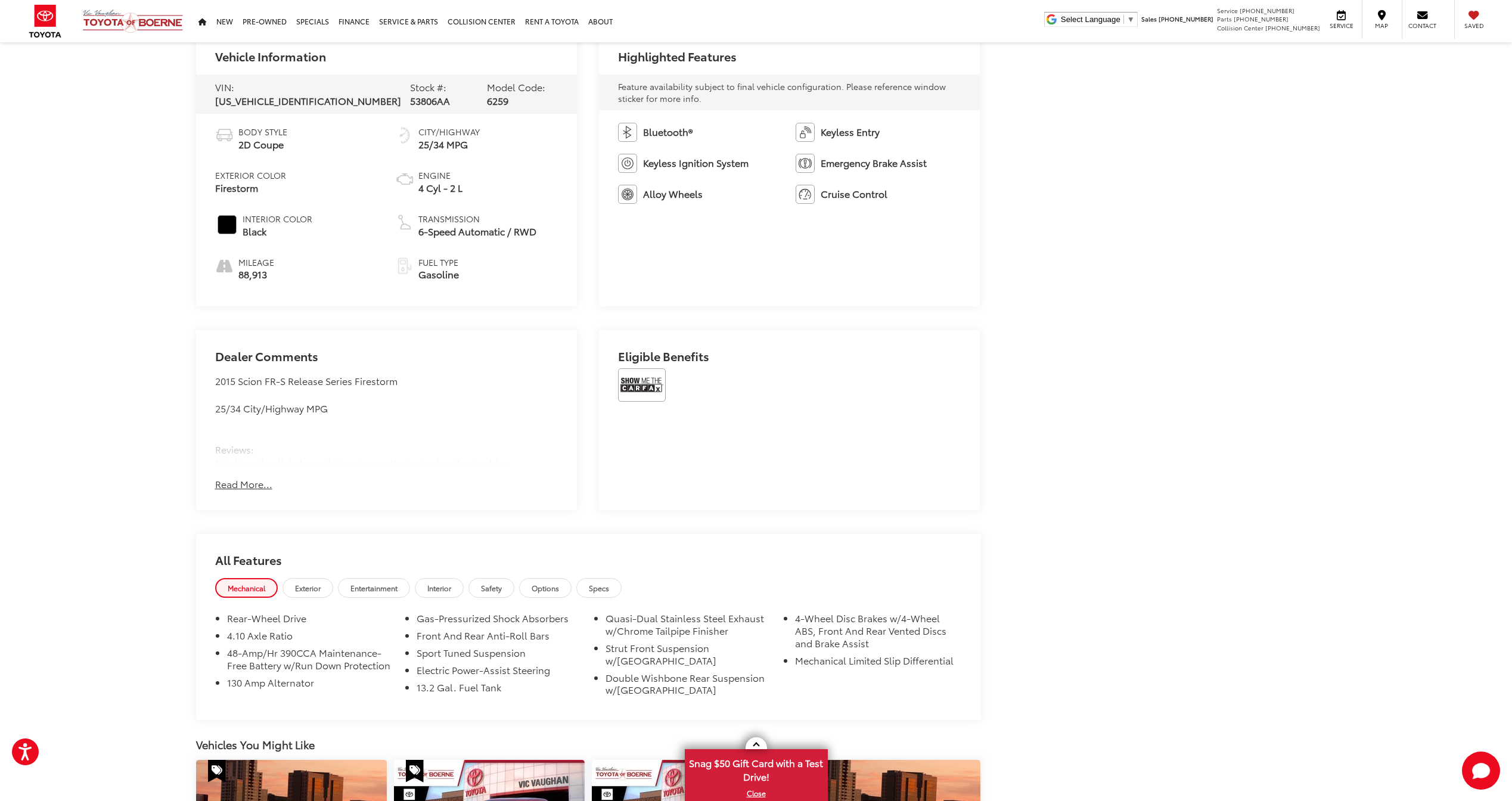
drag, startPoint x: 261, startPoint y: 489, endPoint x: 255, endPoint y: 475, distance: 15.2
click at [255, 477] on button "Read More..." at bounding box center [244, 484] width 57 height 14
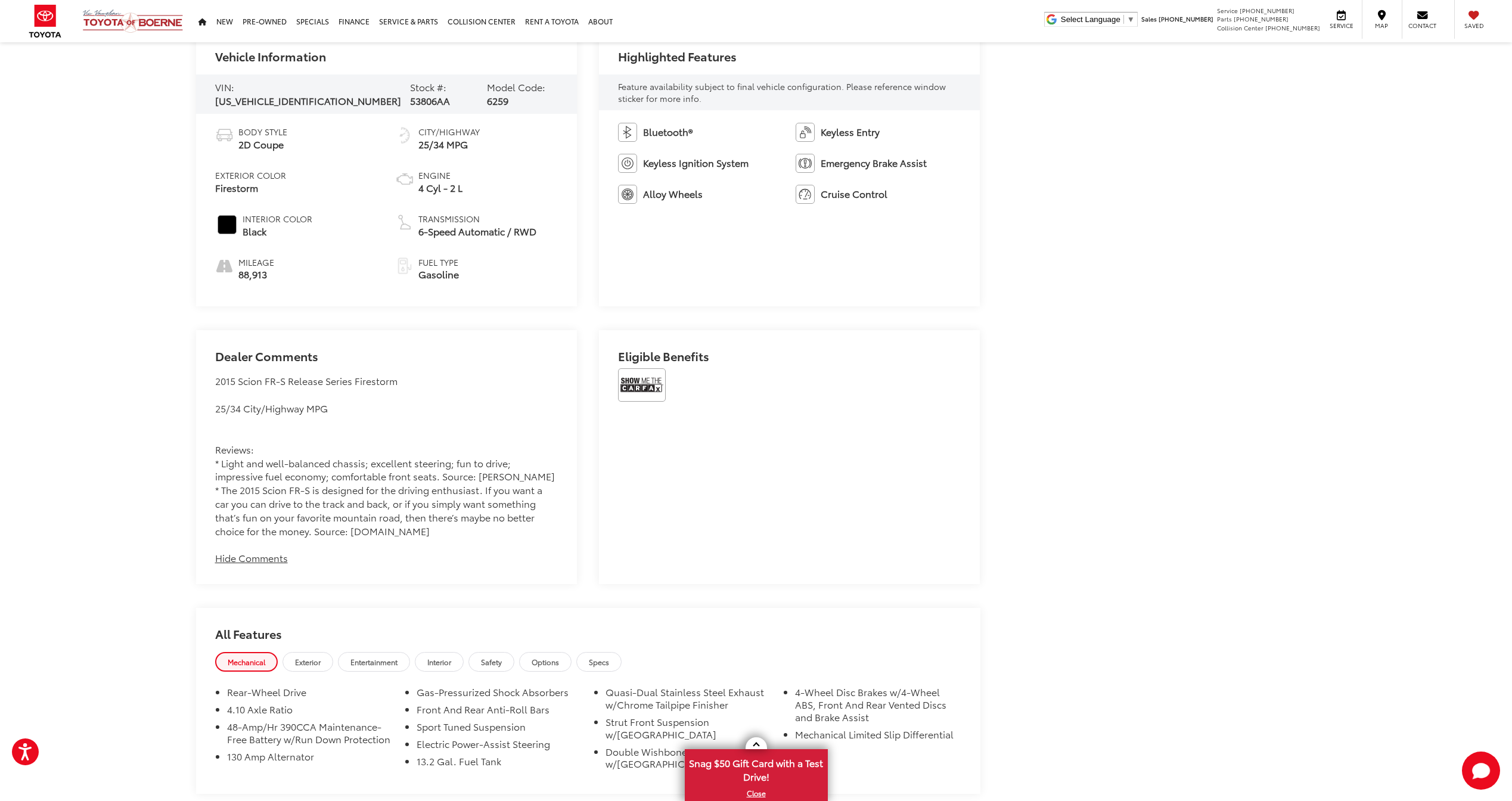
click at [258, 481] on div "2015 Scion FR-S Release Series Firestorm 25/34 City/Highway MPG Reviews: * Ligh…" at bounding box center [387, 456] width 343 height 163
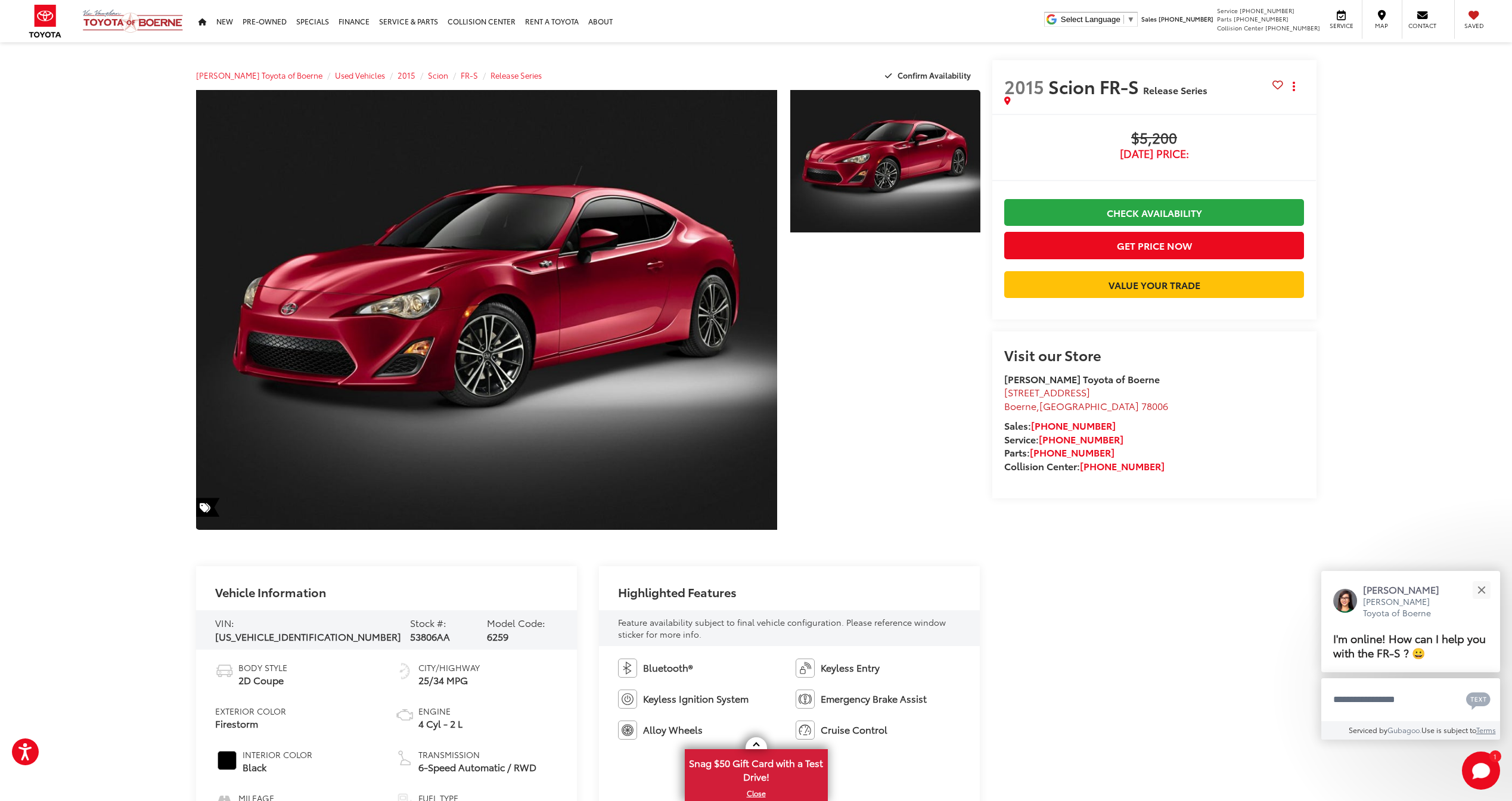
scroll to position [0, 0]
click at [922, 68] on button "Confirm Availability" at bounding box center [929, 76] width 102 height 21
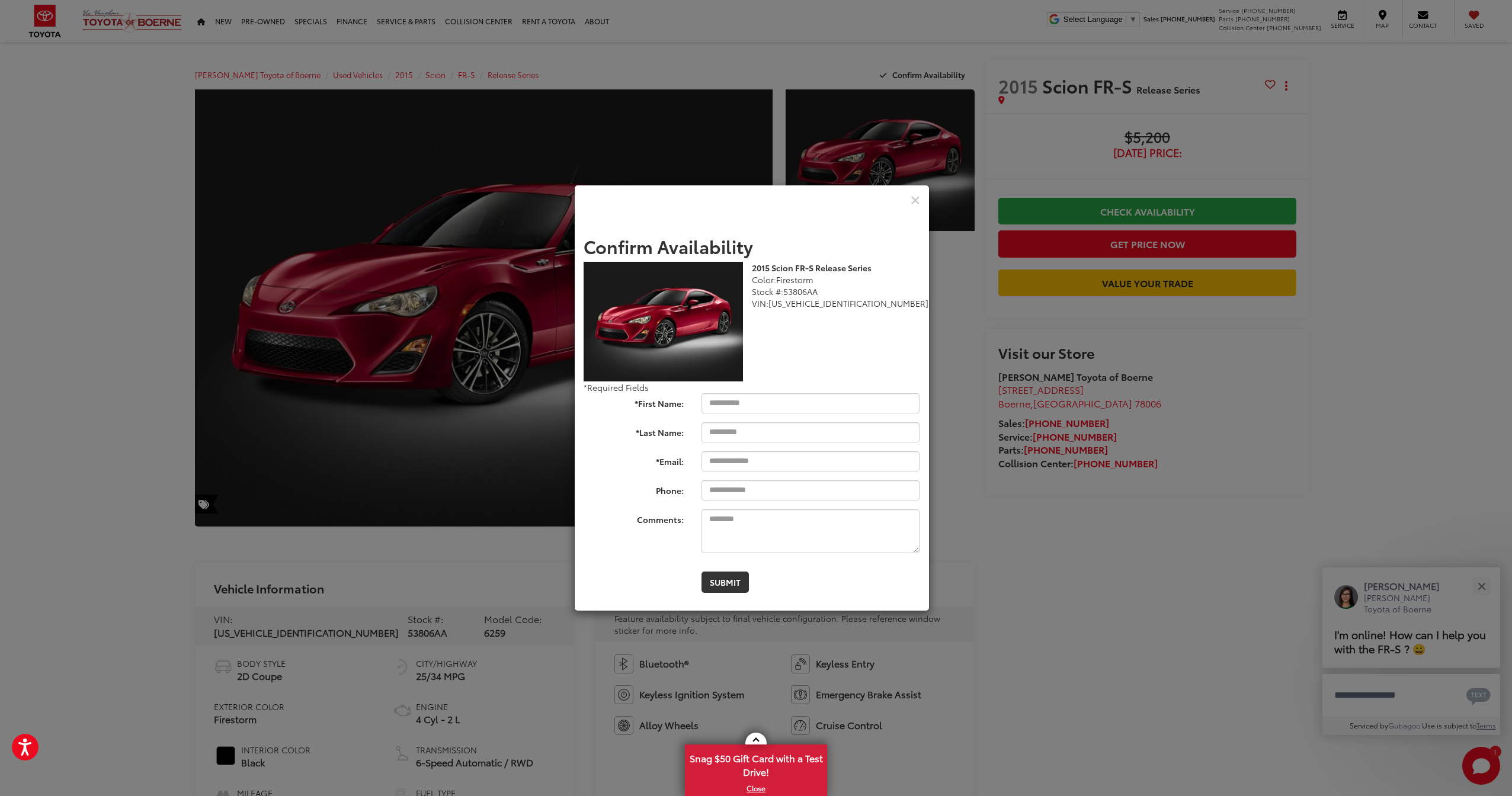
click at [906, 208] on div "Check Pricing and Availability" at bounding box center [752, 200] width 354 height 30
click at [917, 208] on div "Check Pricing and Availability" at bounding box center [752, 200] width 354 height 30
click at [911, 202] on icon "Close" at bounding box center [915, 200] width 10 height 12
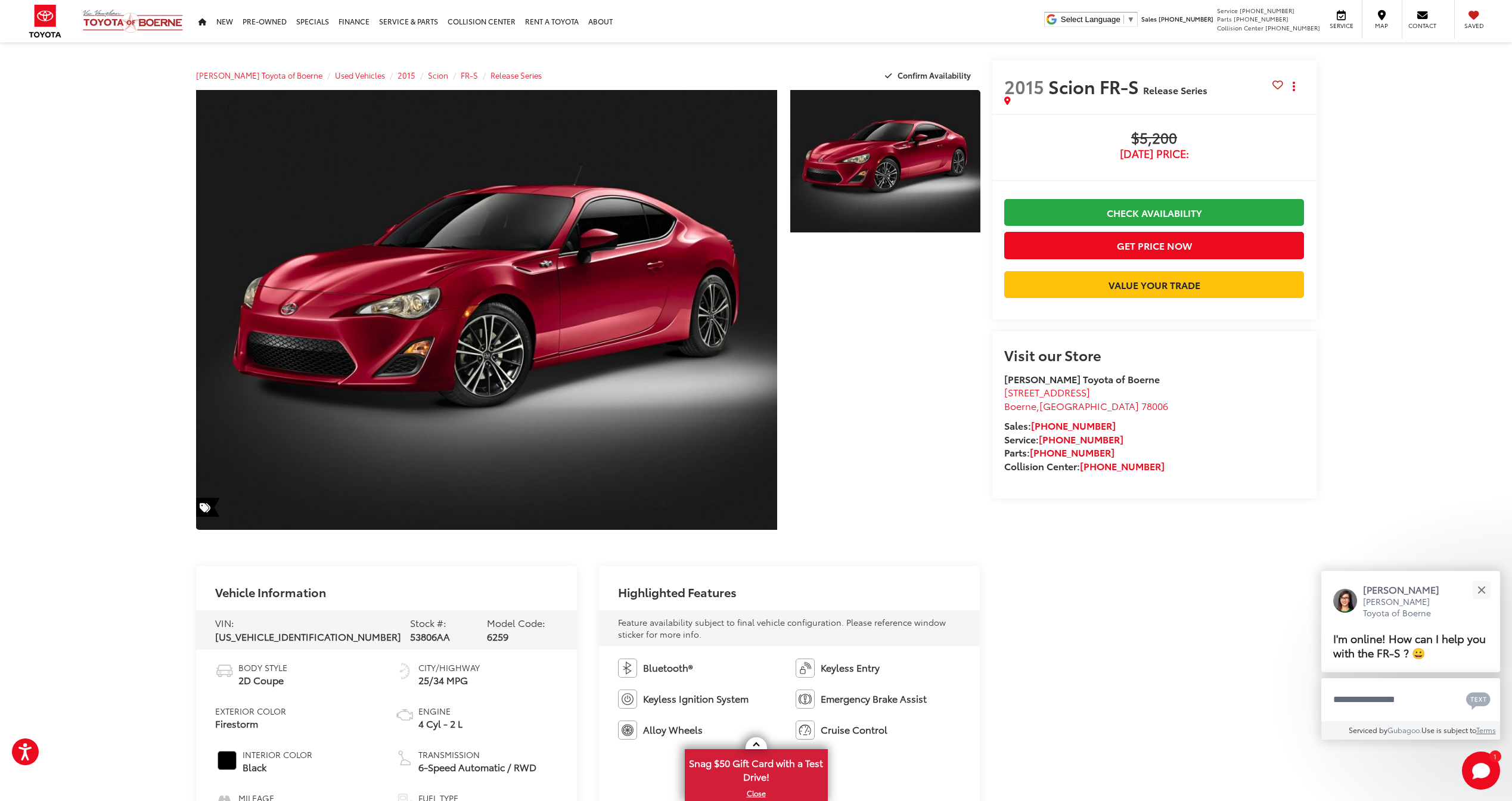
click at [883, 431] on div at bounding box center [882, 312] width 196 height 446
